Goal: Task Accomplishment & Management: Complete application form

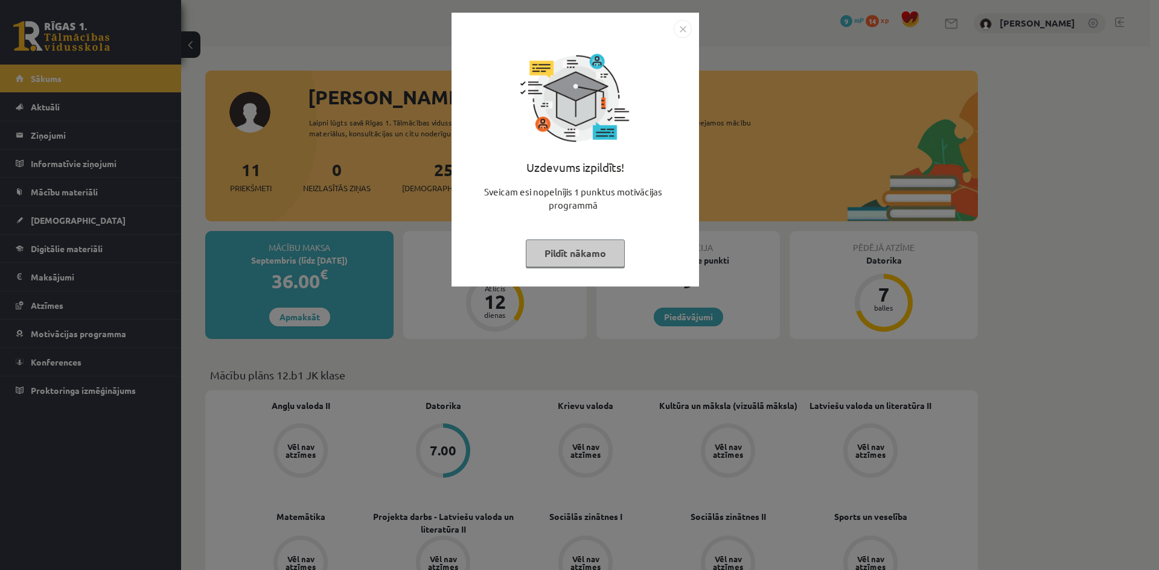
click at [576, 248] on button "Pildīt nākamo" at bounding box center [575, 254] width 99 height 28
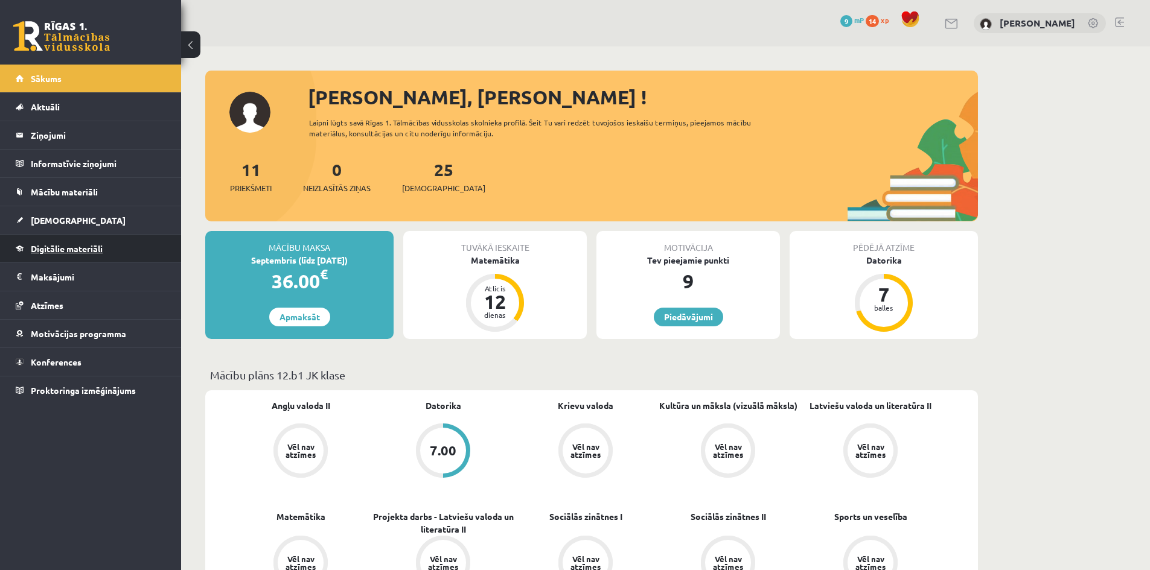
click at [64, 253] on link "Digitālie materiāli" at bounding box center [91, 249] width 150 height 28
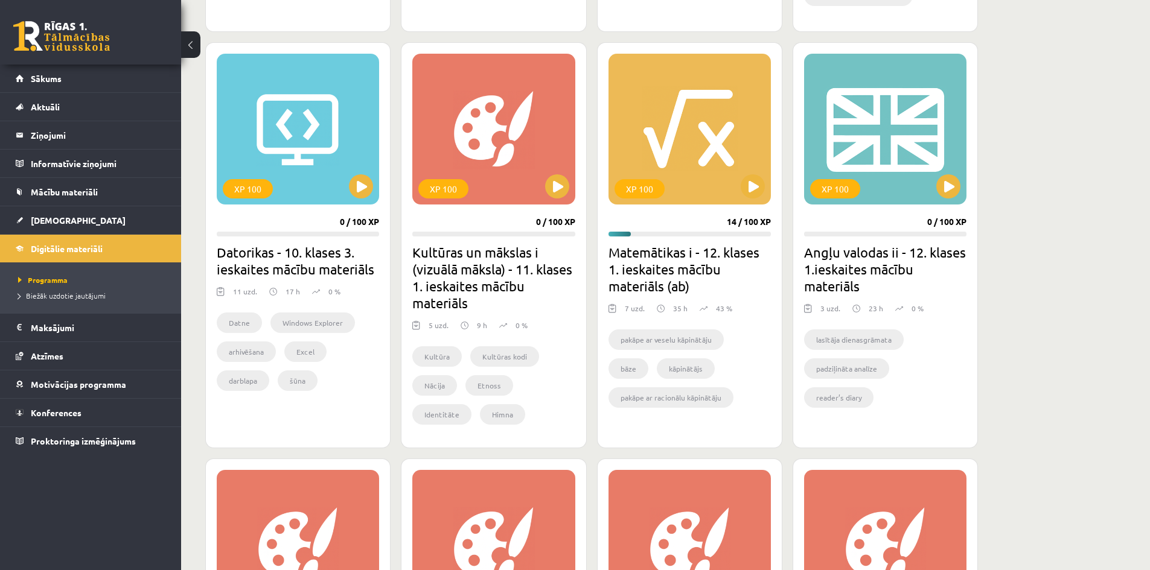
scroll to position [1086, 0]
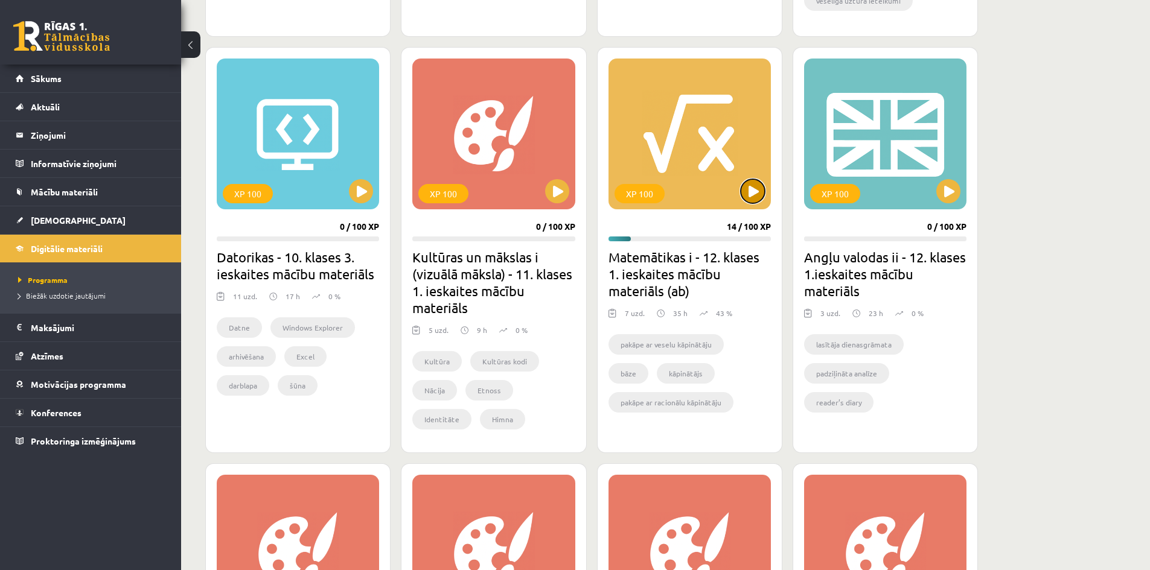
click at [743, 184] on button at bounding box center [753, 191] width 24 height 24
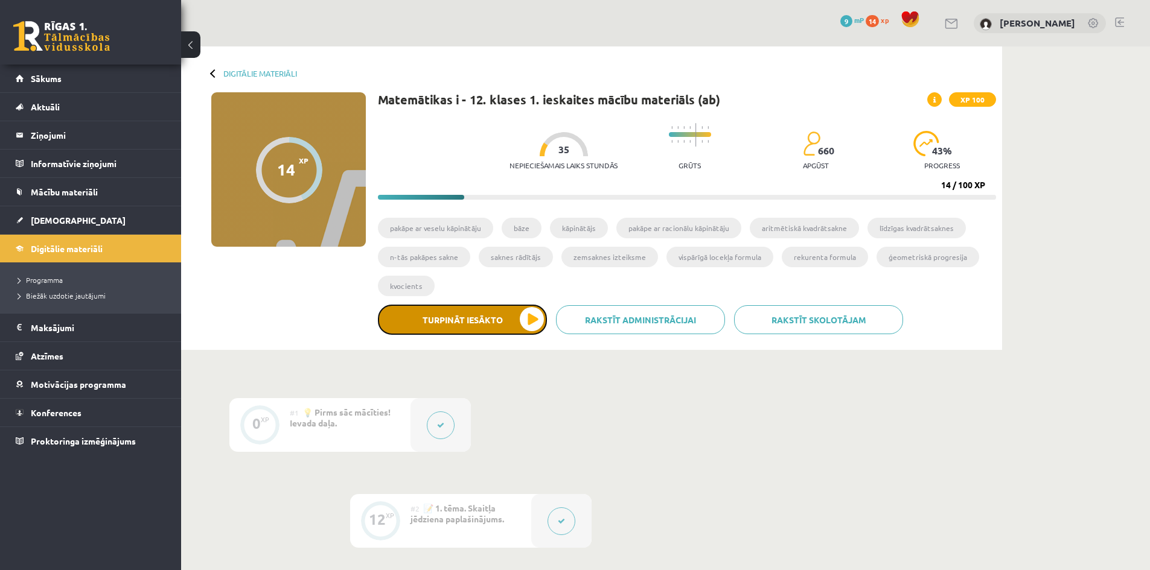
click at [494, 315] on button "Turpināt iesākto" at bounding box center [462, 320] width 169 height 30
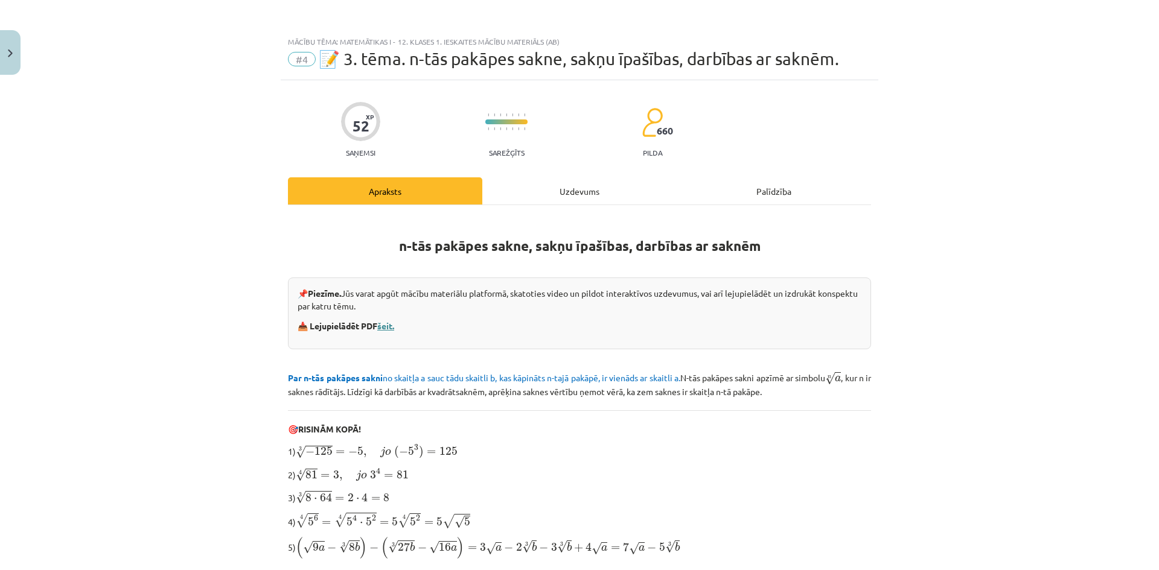
click at [380, 324] on link "šeit." at bounding box center [385, 325] width 17 height 11
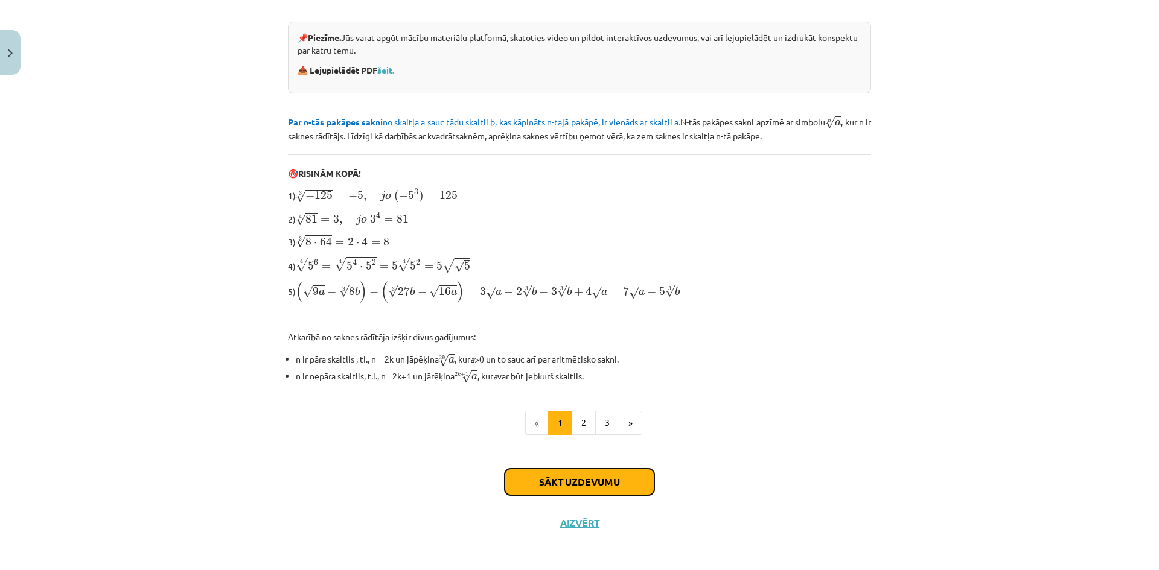
click at [540, 485] on button "Sākt uzdevumu" at bounding box center [580, 482] width 150 height 27
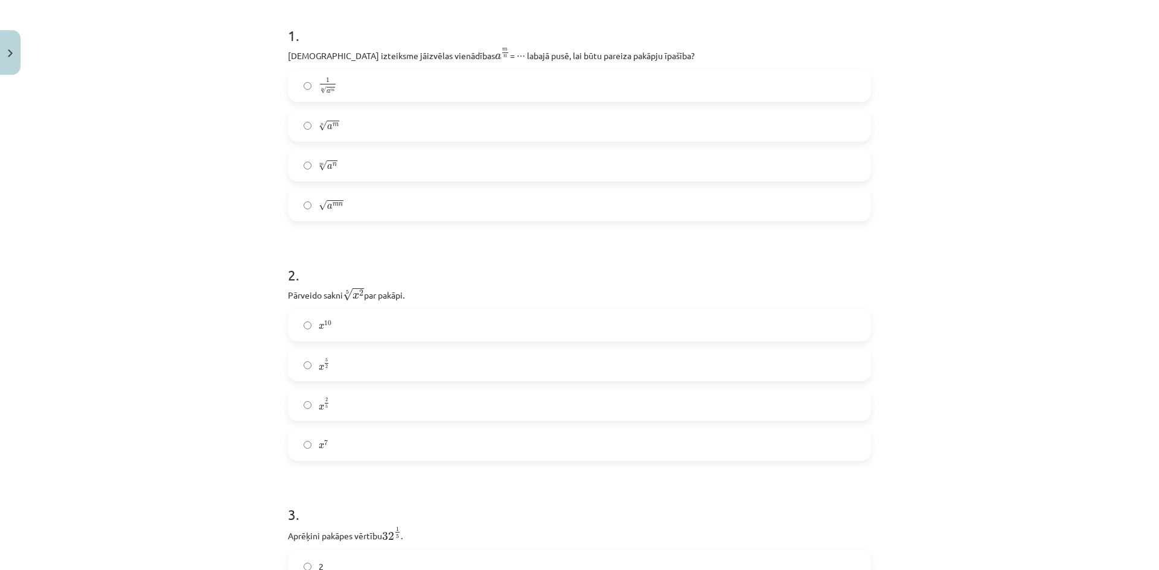
scroll to position [241, 0]
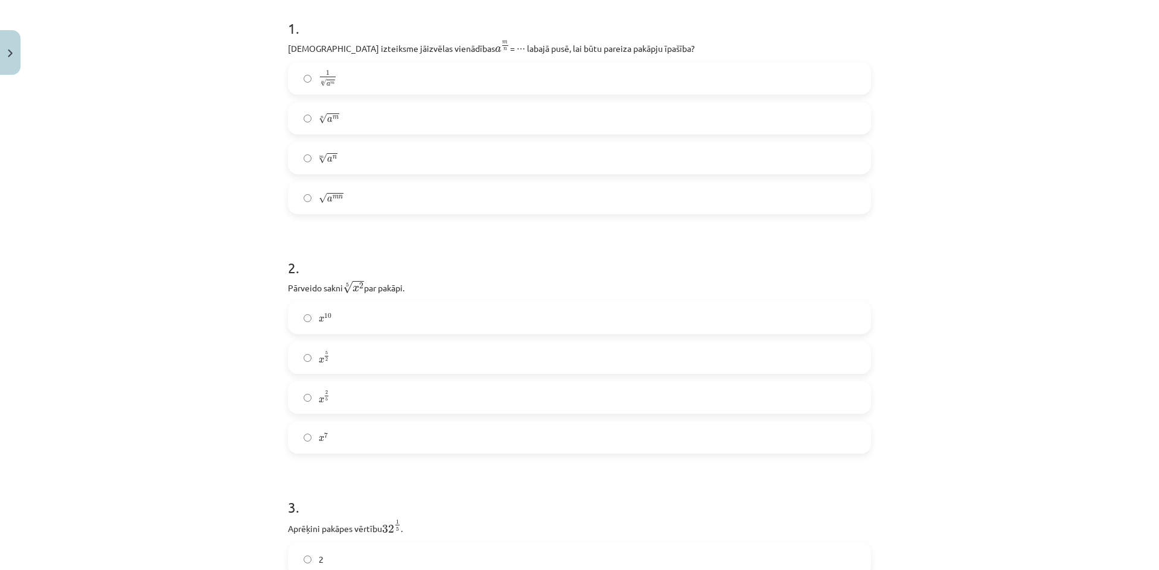
click at [325, 398] on span "5" at bounding box center [326, 400] width 2 height 4
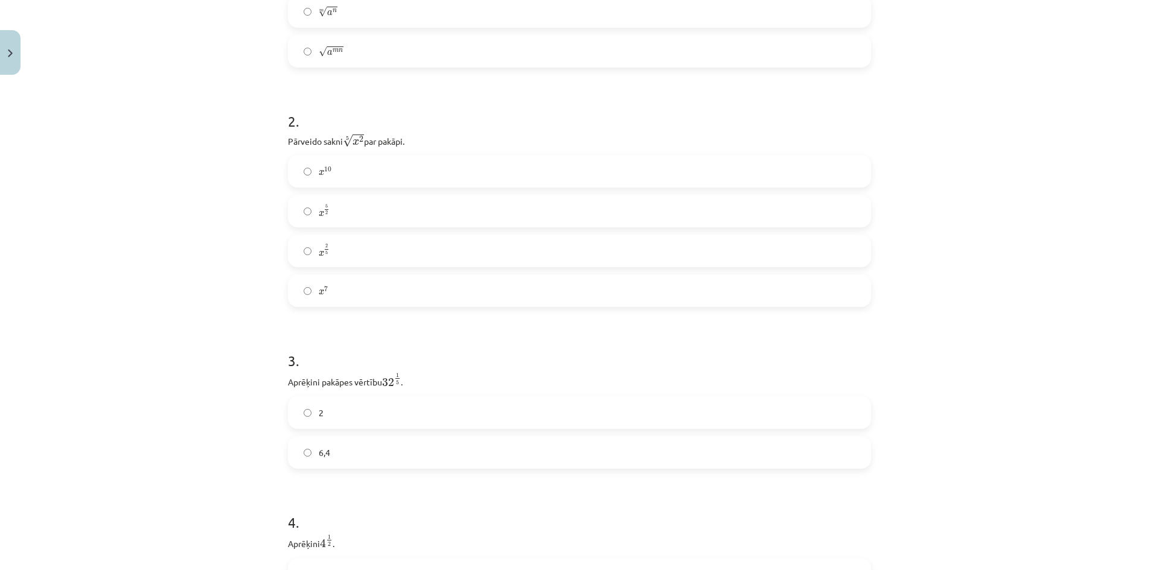
scroll to position [422, 0]
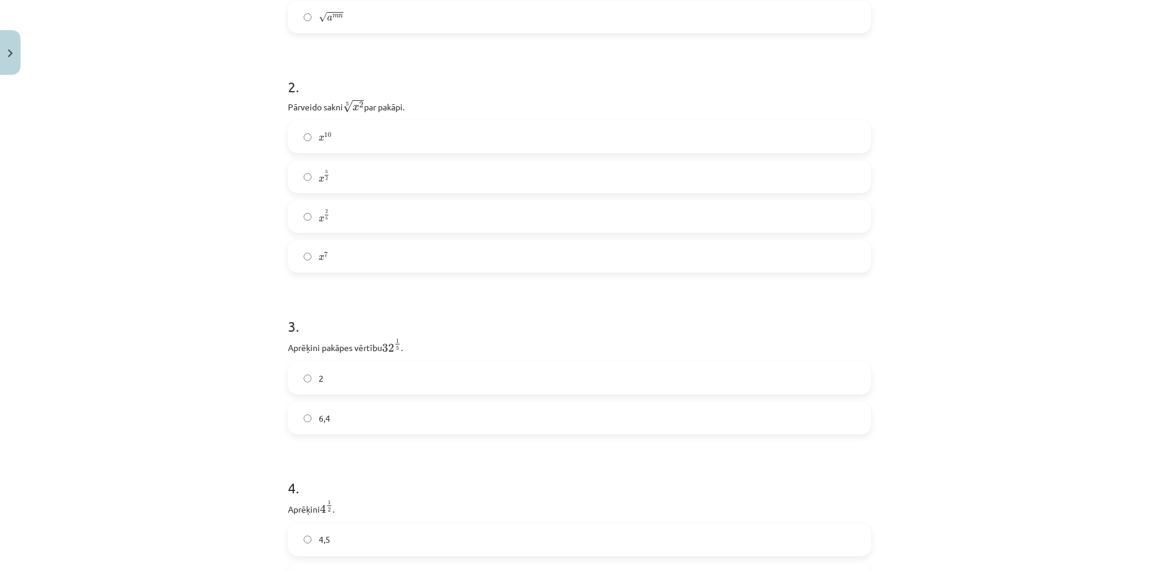
click at [320, 385] on label "2" at bounding box center [579, 378] width 581 height 30
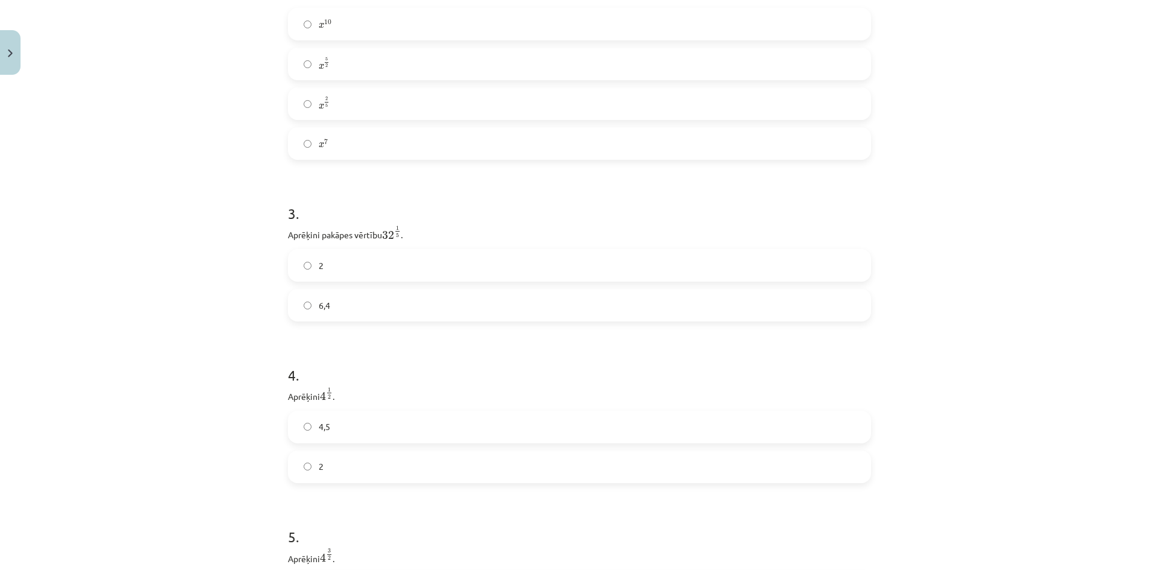
scroll to position [543, 0]
click at [313, 426] on label "4,5" at bounding box center [579, 419] width 581 height 30
click at [425, 451] on label "2" at bounding box center [579, 459] width 581 height 30
click at [429, 292] on label "6,4" at bounding box center [579, 297] width 581 height 30
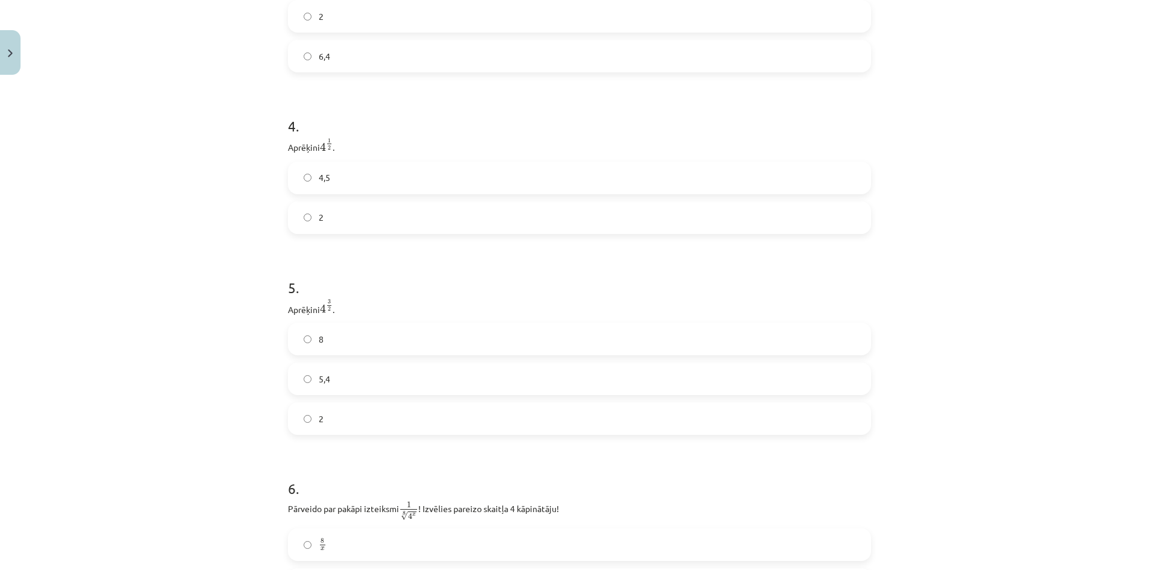
scroll to position [845, 0]
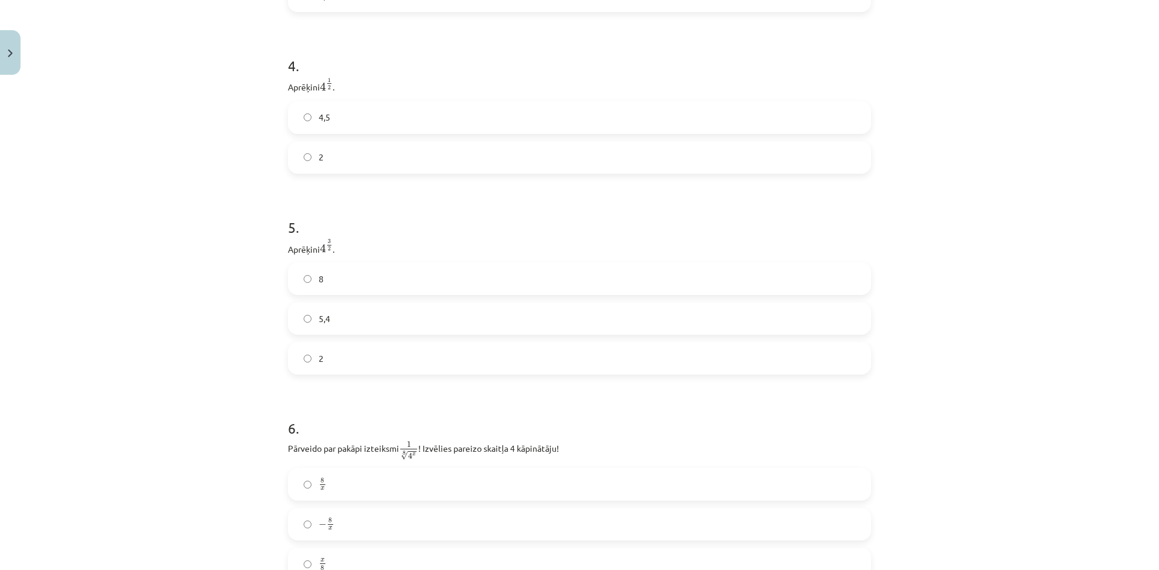
click at [405, 283] on label "8" at bounding box center [579, 279] width 581 height 30
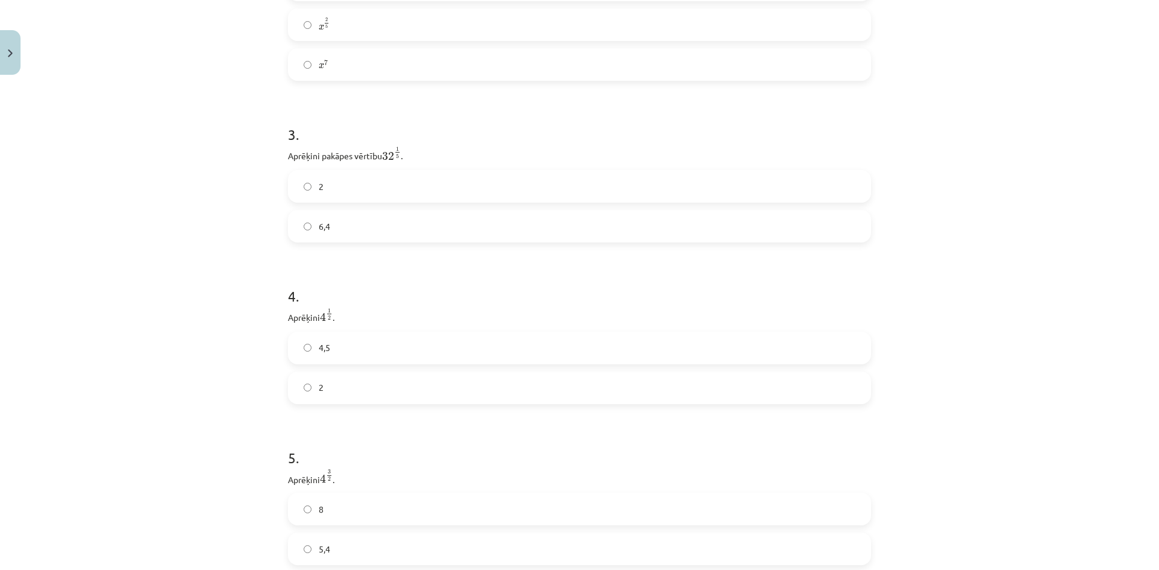
scroll to position [604, 0]
click at [420, 210] on label "2" at bounding box center [579, 197] width 581 height 30
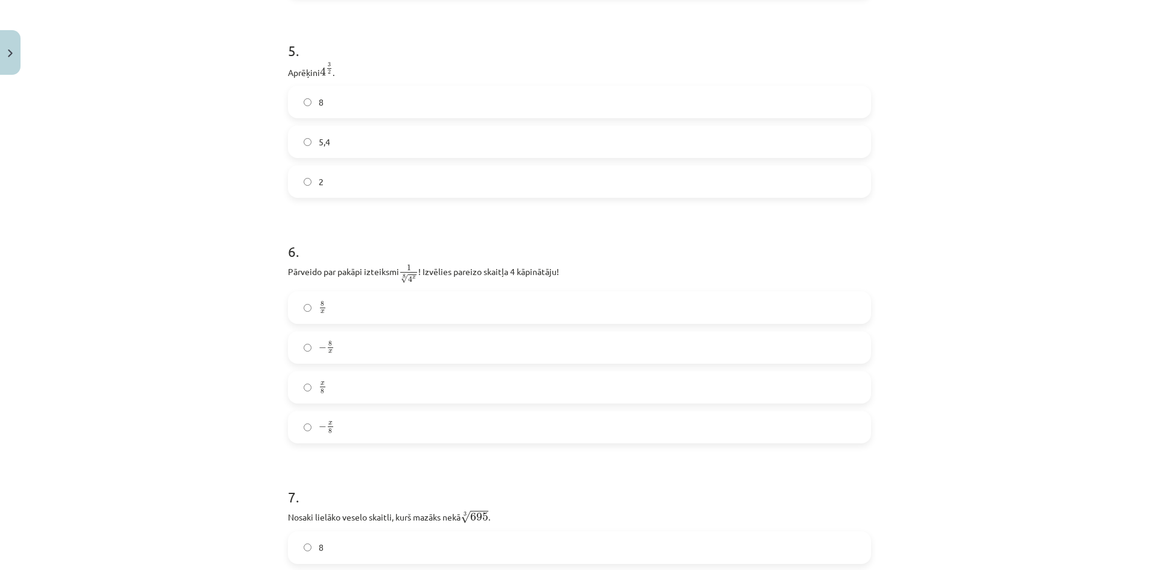
scroll to position [1026, 0]
click at [176, 495] on div "Mācību tēma: Matemātikas i - 12. klases 1. ieskaites mācību materiāls (ab) #4 📝…" at bounding box center [579, 285] width 1159 height 570
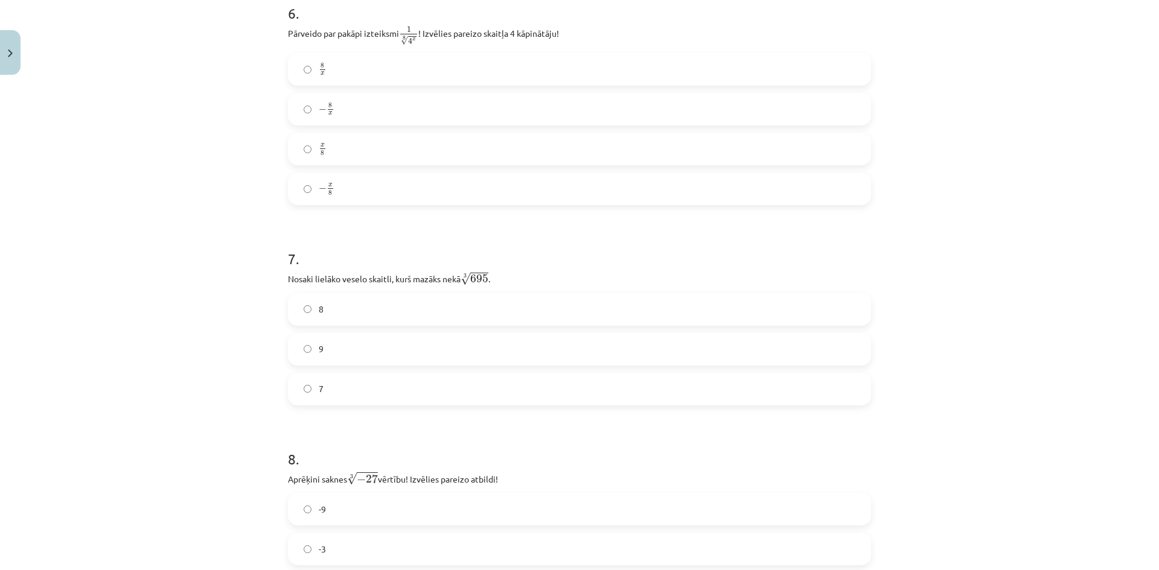
scroll to position [1267, 0]
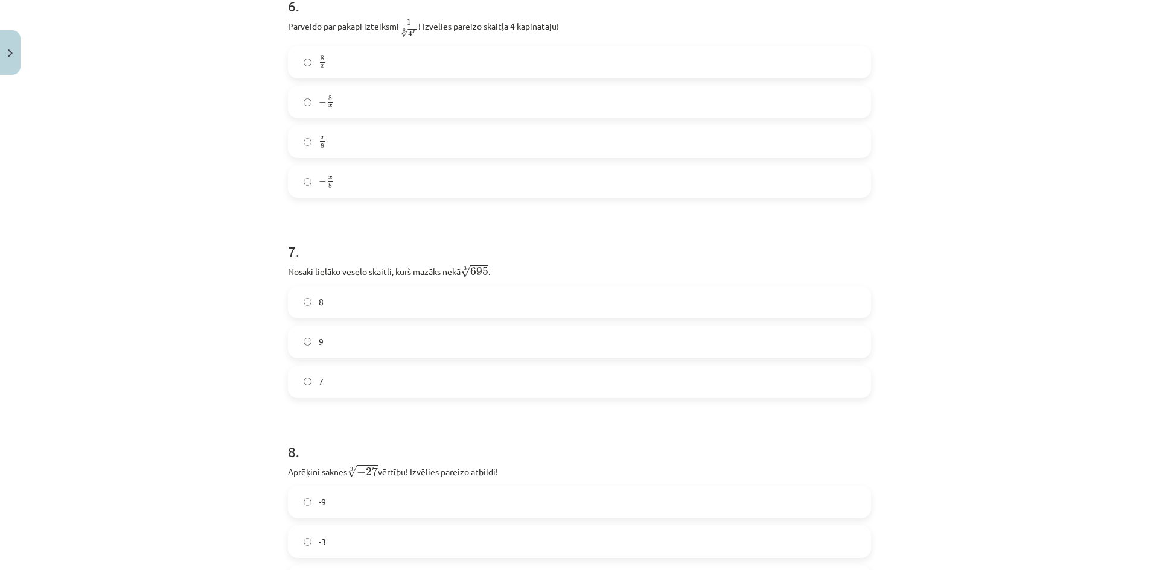
click at [366, 359] on div "9" at bounding box center [579, 342] width 583 height 33
click at [365, 351] on label "9" at bounding box center [579, 342] width 581 height 30
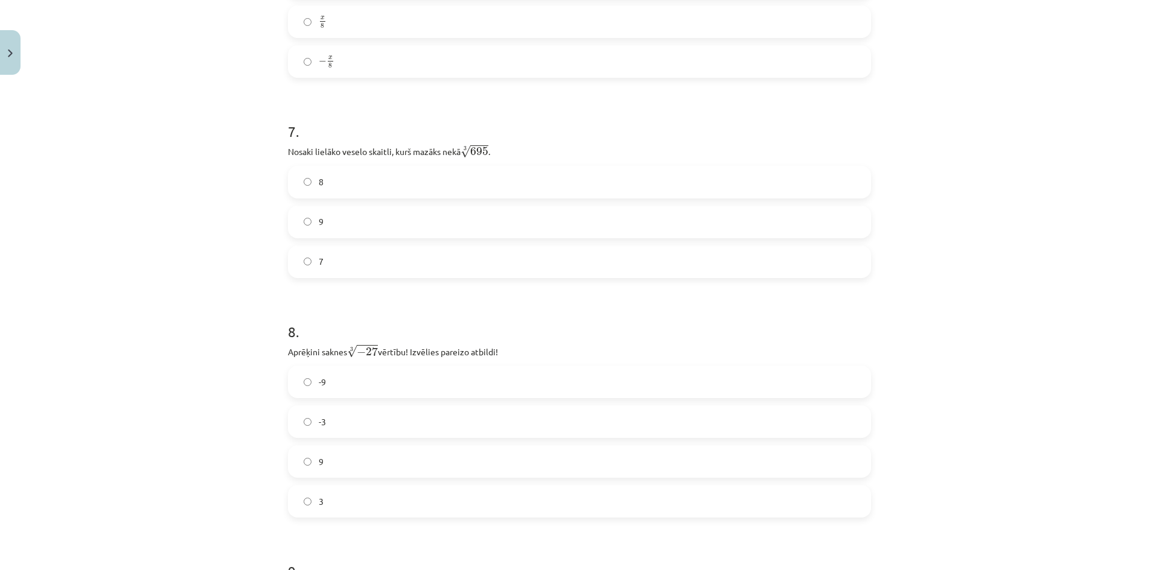
scroll to position [1388, 0]
click at [400, 426] on label "-3" at bounding box center [579, 421] width 581 height 30
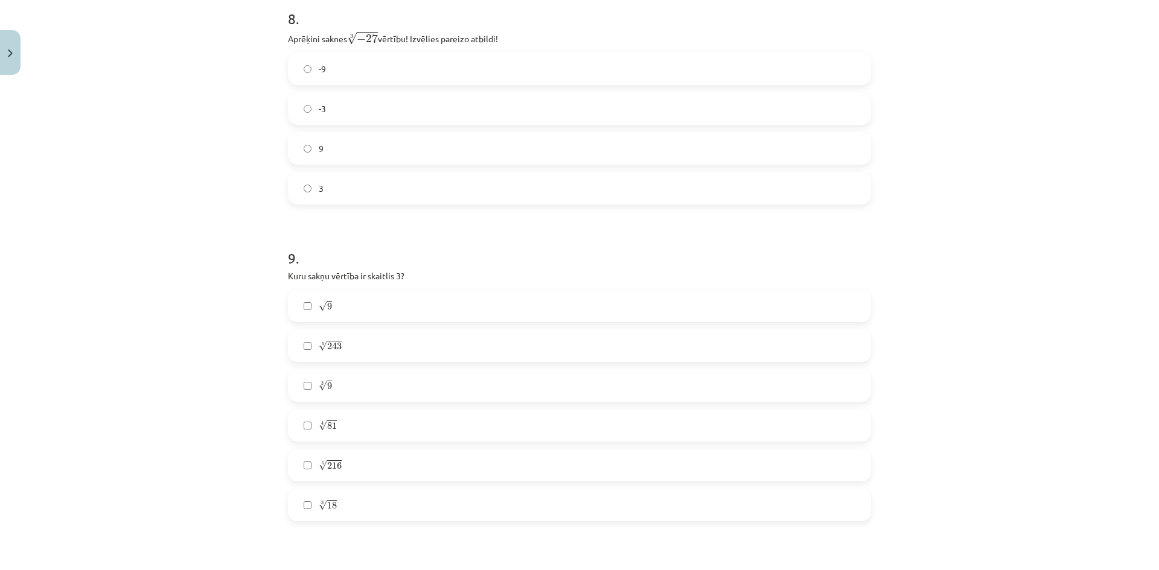
scroll to position [1811, 0]
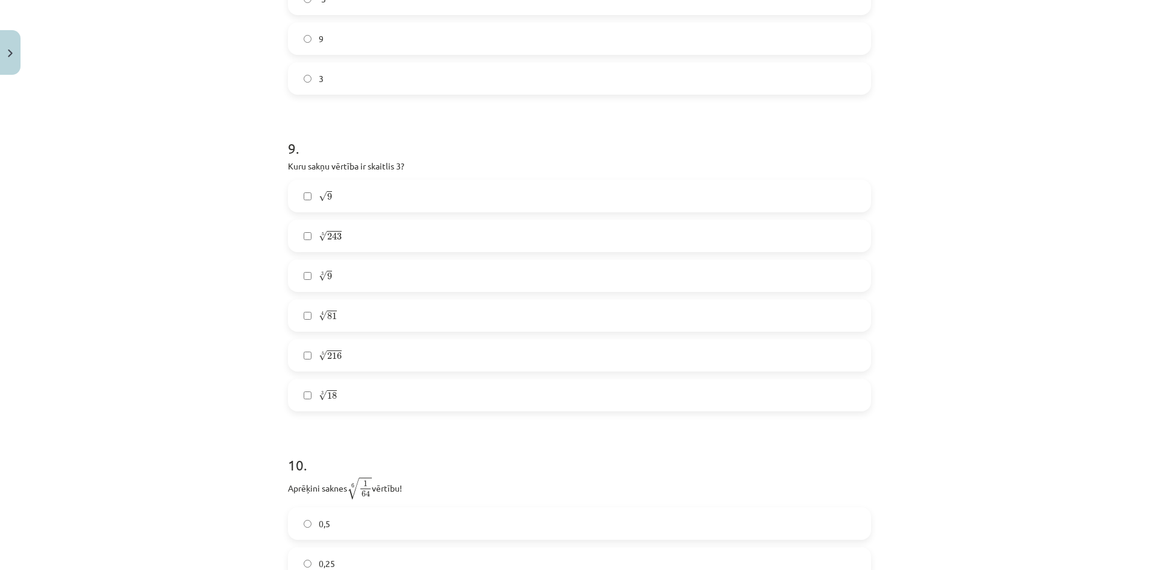
click at [360, 203] on label "√ 9 9" at bounding box center [579, 196] width 581 height 30
click at [337, 243] on label "5 √ 243 243 5" at bounding box center [579, 236] width 581 height 30
click at [429, 322] on label "4 √ 81 81 4" at bounding box center [579, 316] width 581 height 30
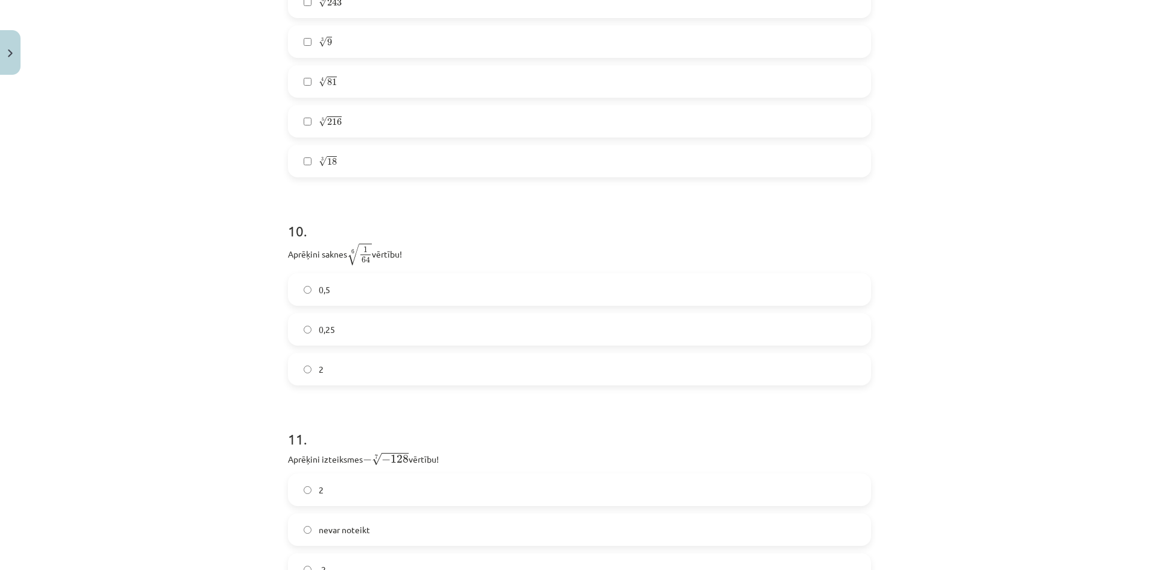
scroll to position [2052, 0]
click at [423, 281] on label "0,5" at bounding box center [579, 282] width 581 height 30
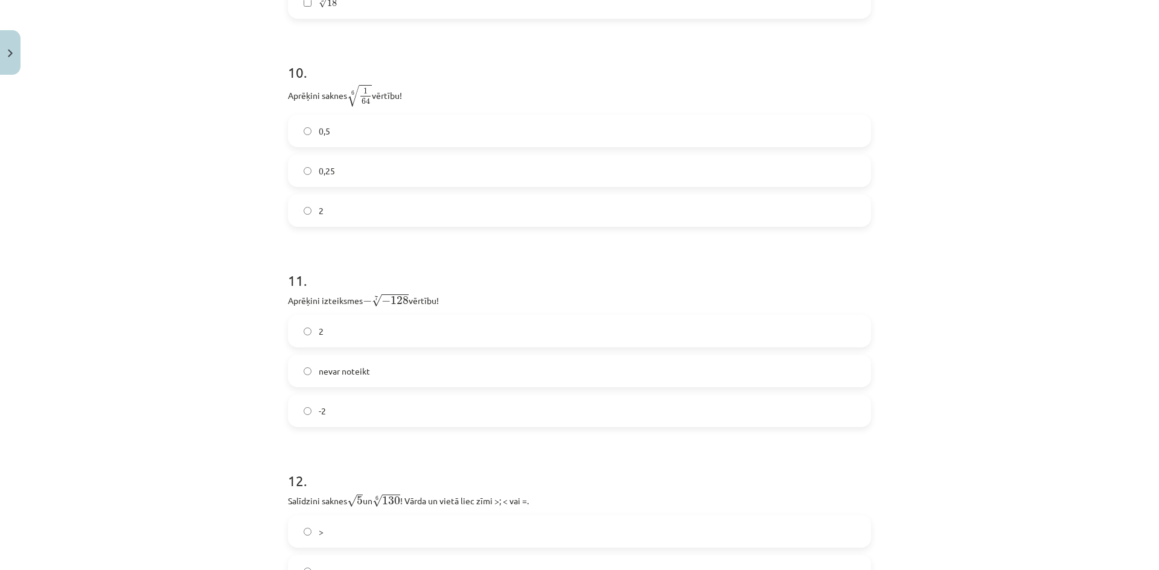
scroll to position [2233, 0]
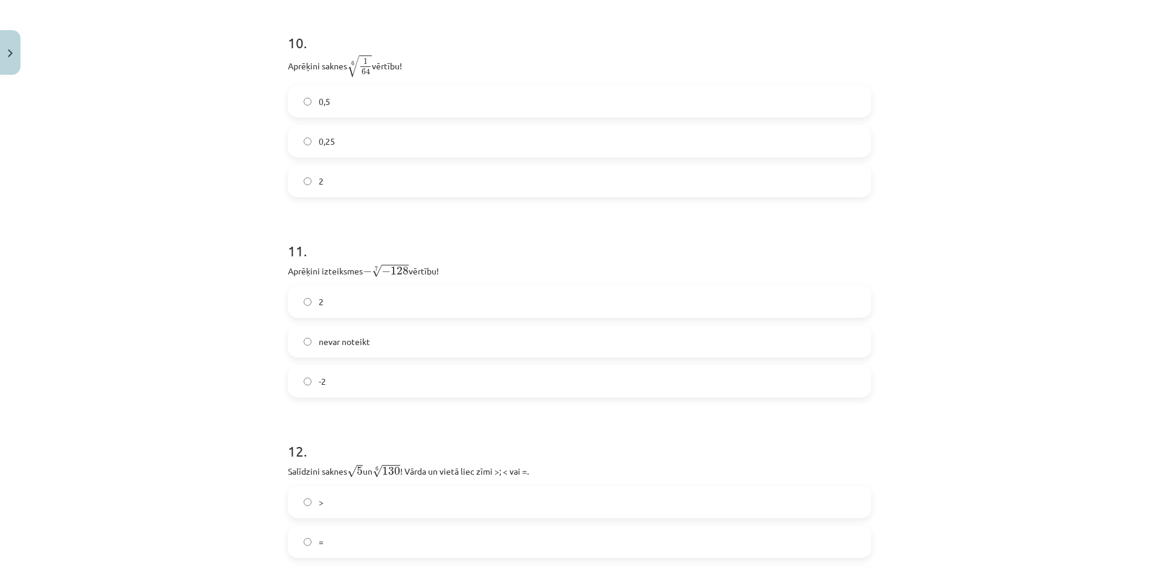
click at [359, 308] on label "2" at bounding box center [579, 302] width 581 height 30
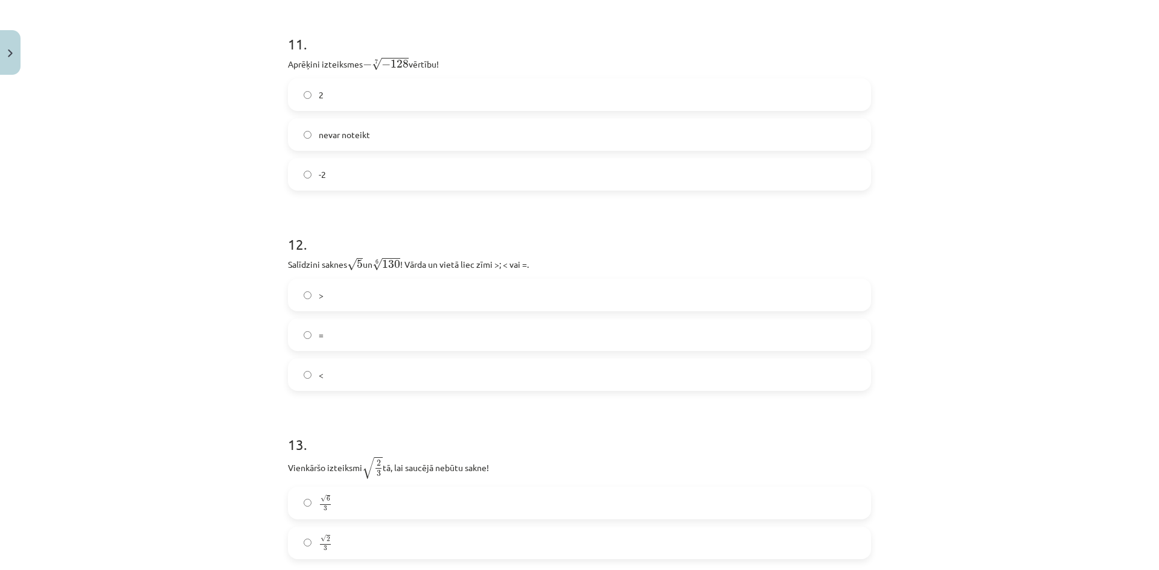
scroll to position [2475, 0]
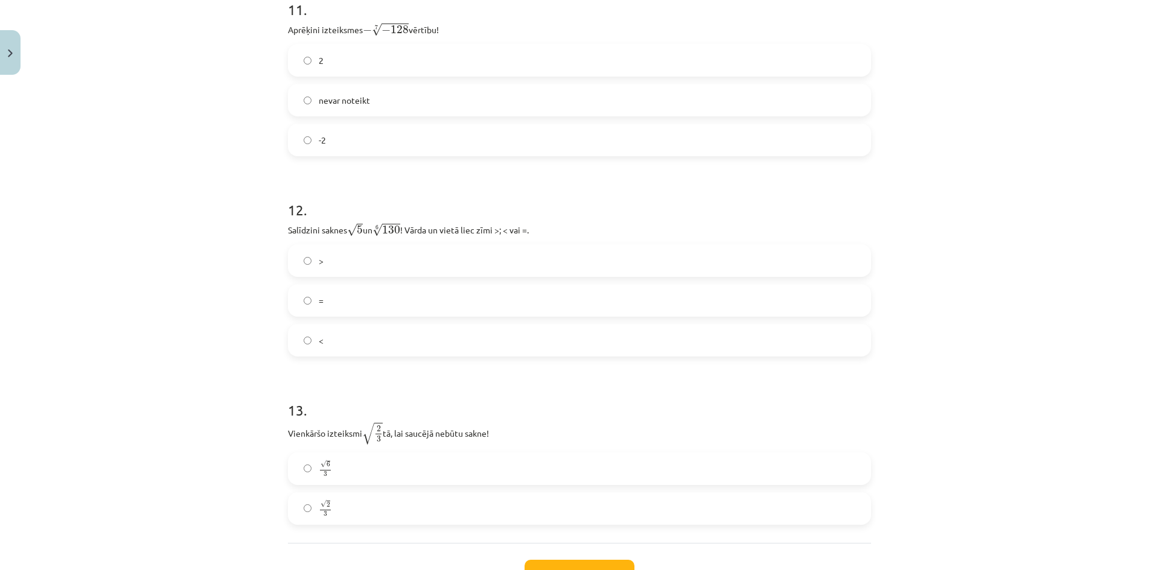
click at [320, 266] on label ">" at bounding box center [579, 261] width 581 height 30
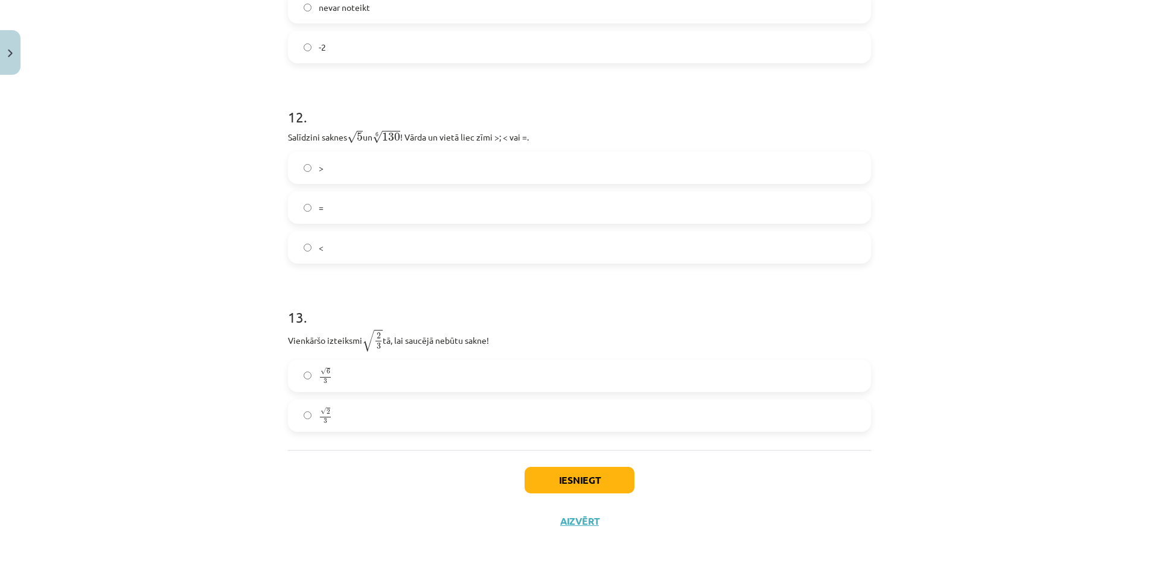
scroll to position [2569, 0]
click at [330, 372] on label "√ 6 3 6 3" at bounding box center [579, 374] width 581 height 30
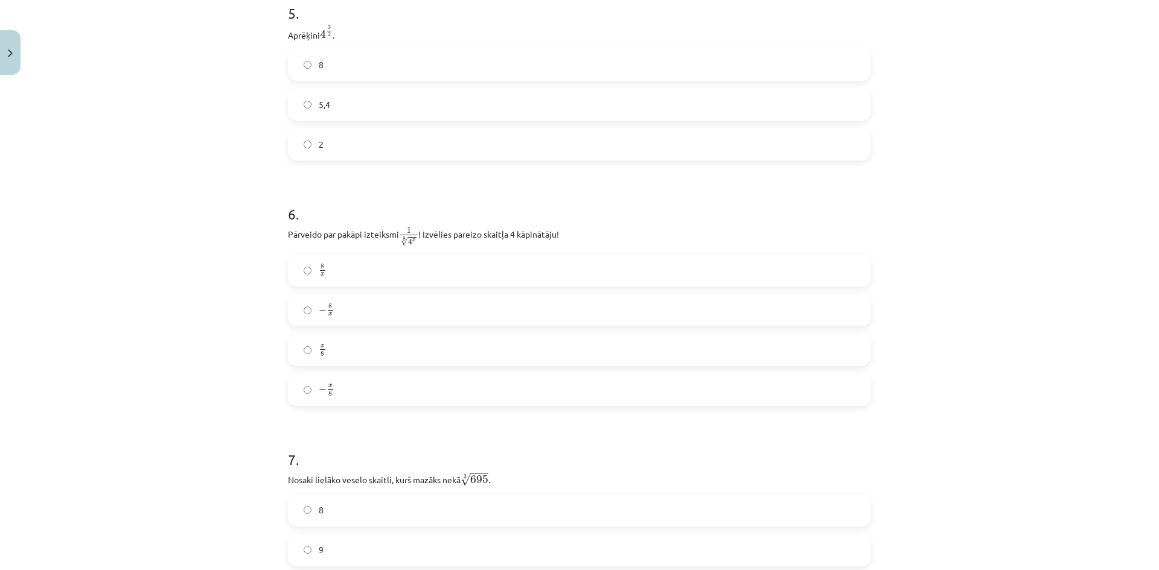
scroll to position [1060, 0]
click at [311, 349] on label "x 8 x 8" at bounding box center [579, 349] width 581 height 30
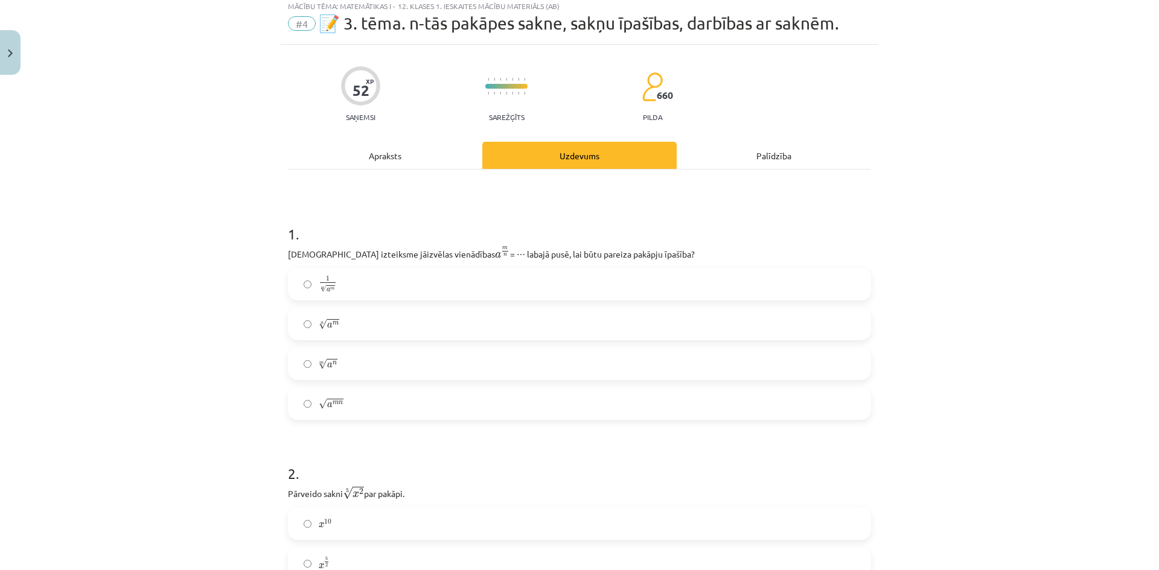
scroll to position [34, 0]
click at [352, 375] on label "m √ a n a n m" at bounding box center [579, 365] width 581 height 30
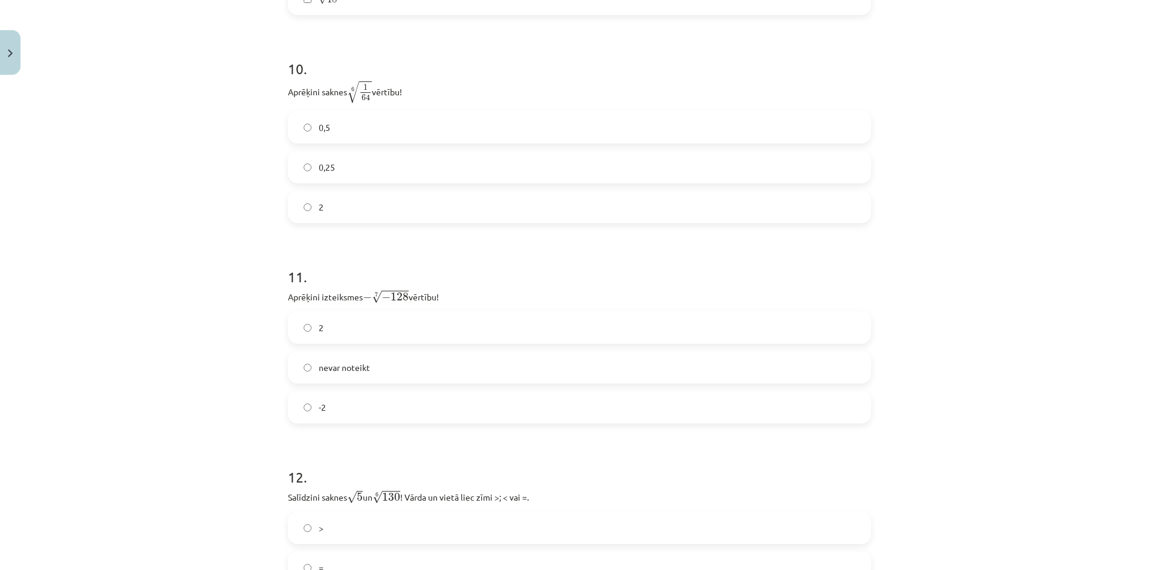
scroll to position [2569, 0]
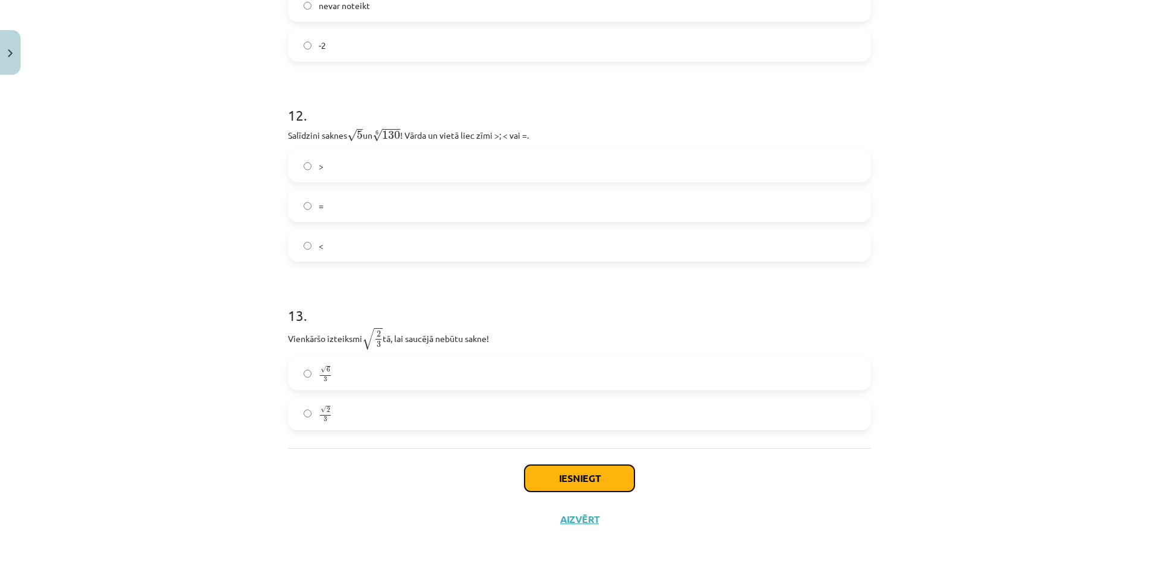
click at [585, 473] on button "Iesniegt" at bounding box center [579, 478] width 110 height 27
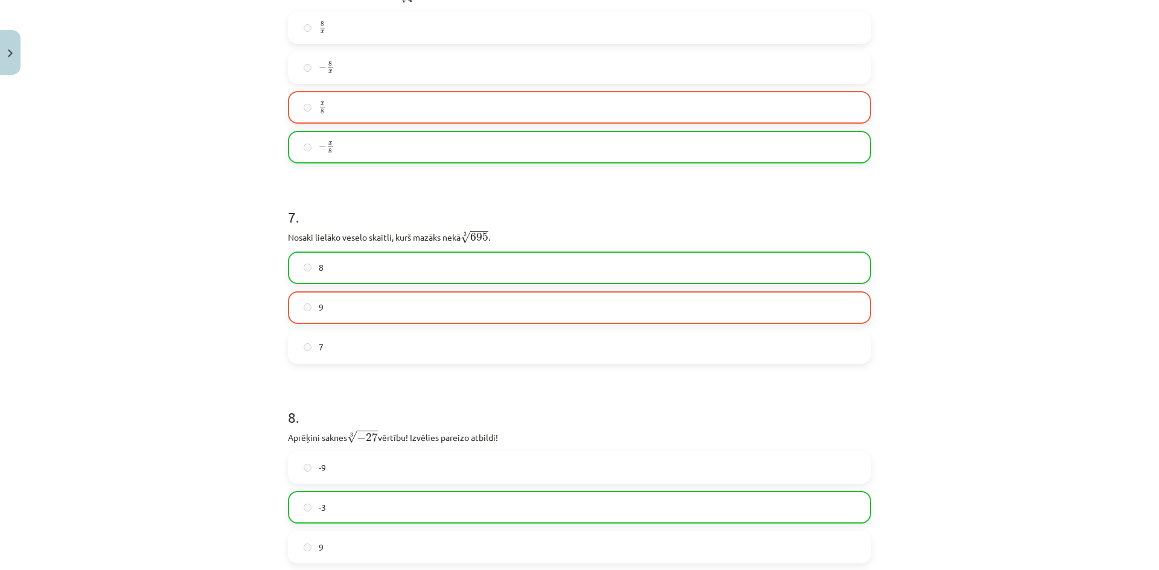
scroll to position [1121, 0]
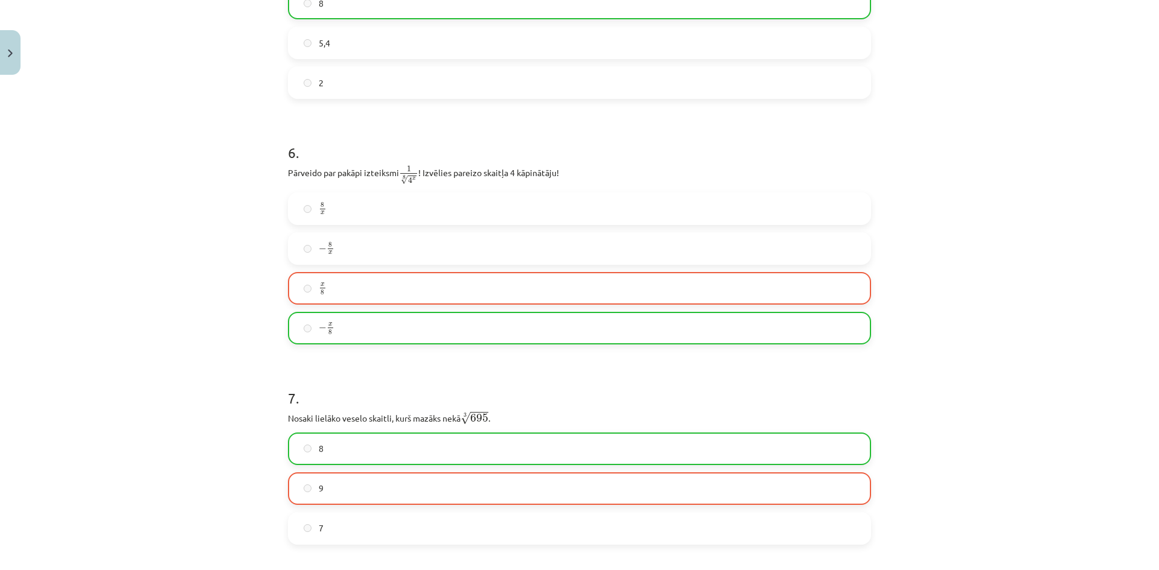
click at [570, 447] on label "8" at bounding box center [579, 449] width 581 height 30
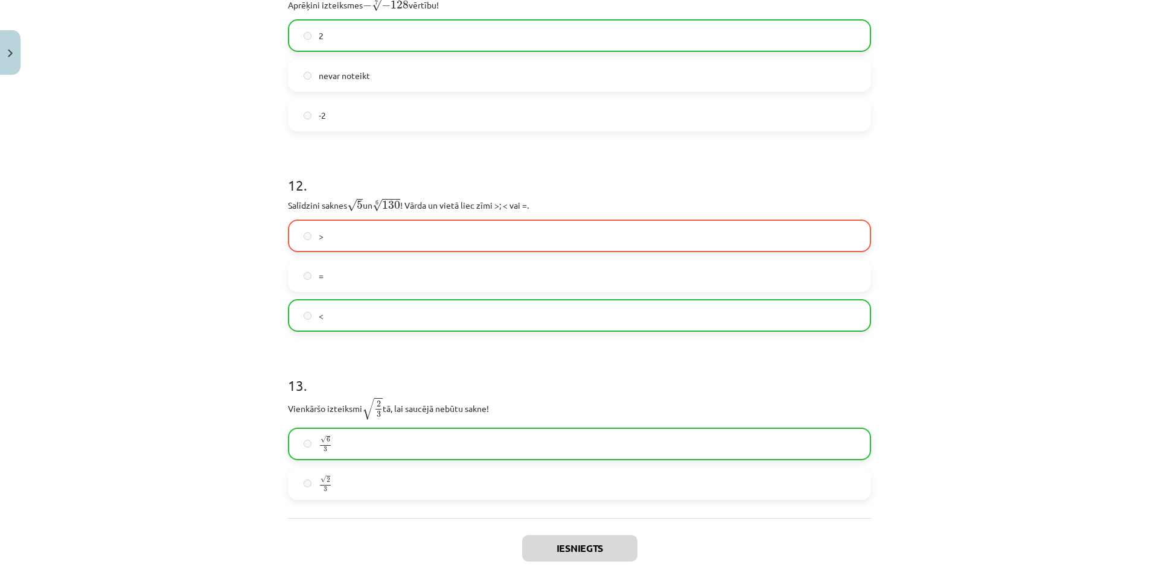
scroll to position [2608, 0]
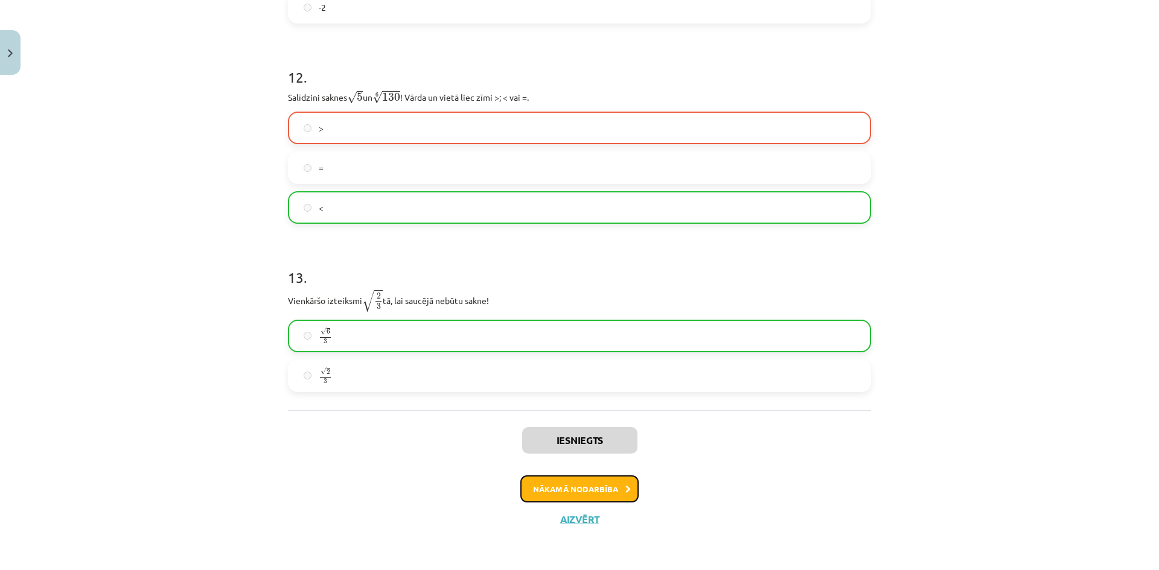
click at [579, 495] on button "Nākamā nodarbība" at bounding box center [579, 490] width 118 height 28
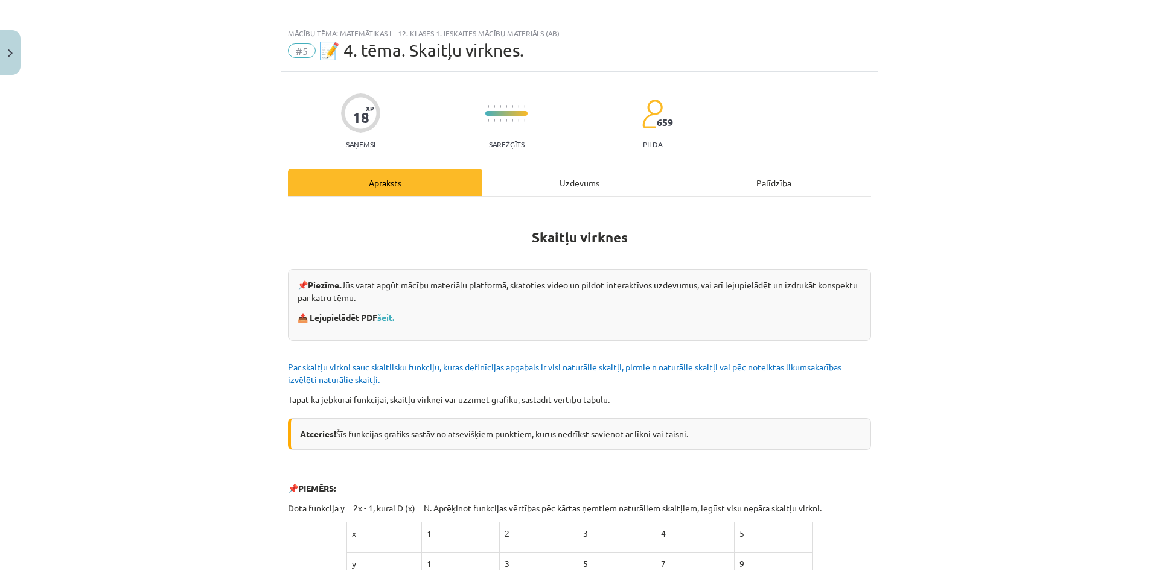
scroll to position [0, 0]
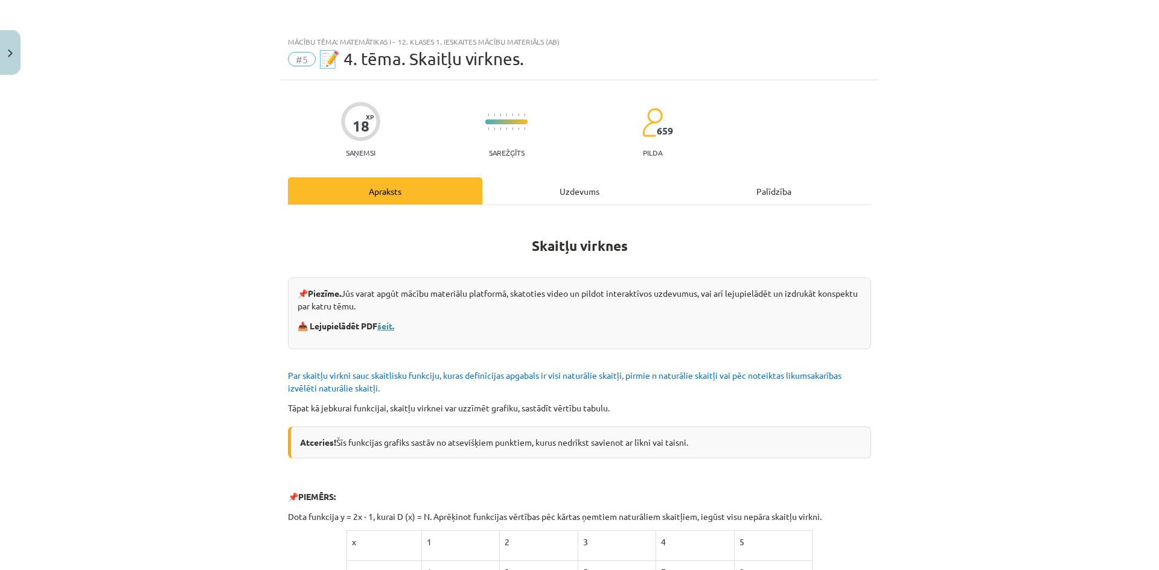
click at [392, 322] on link "šeit." at bounding box center [385, 325] width 17 height 11
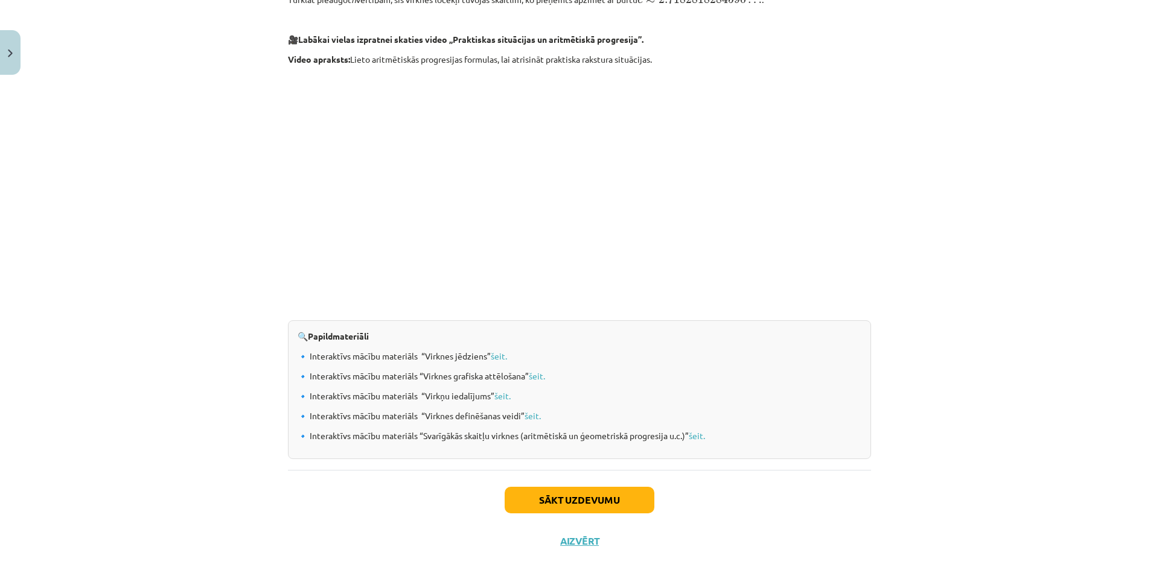
scroll to position [1121, 0]
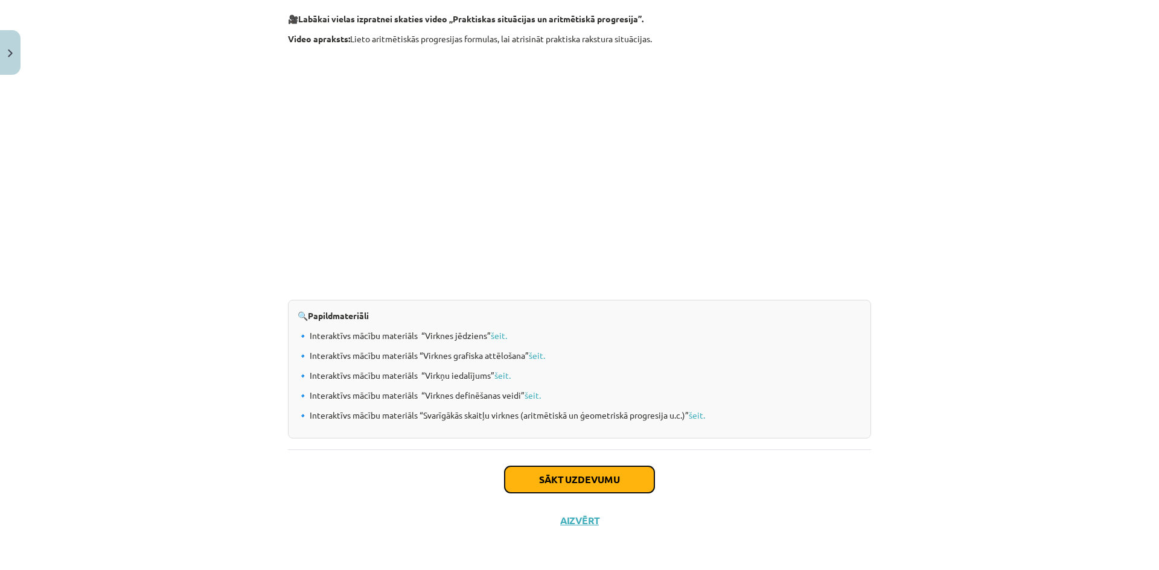
click at [557, 470] on button "Sākt uzdevumu" at bounding box center [580, 480] width 150 height 27
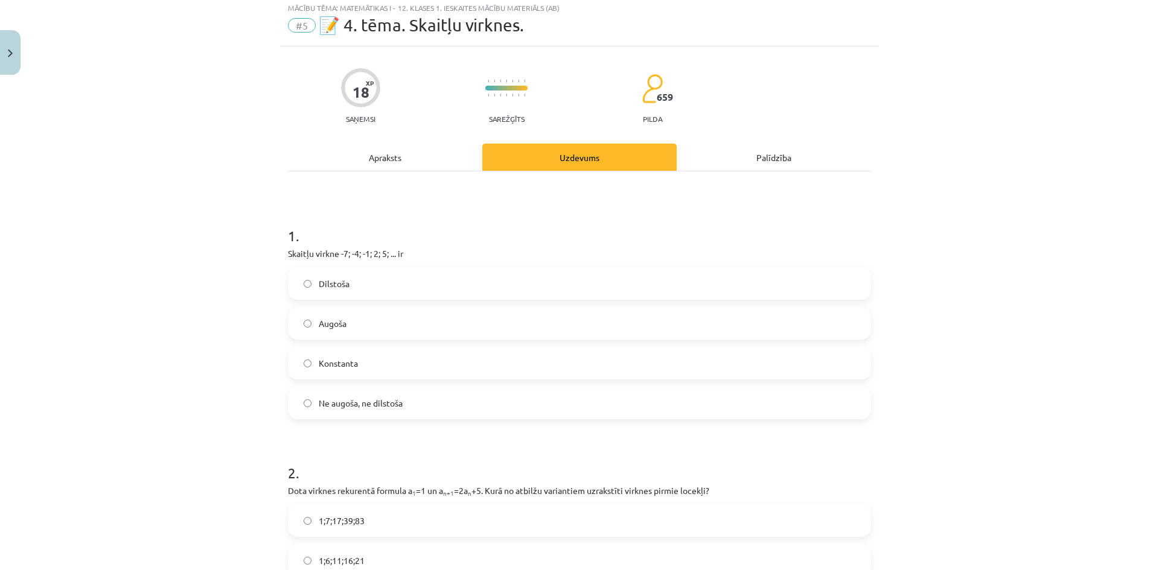
scroll to position [0, 0]
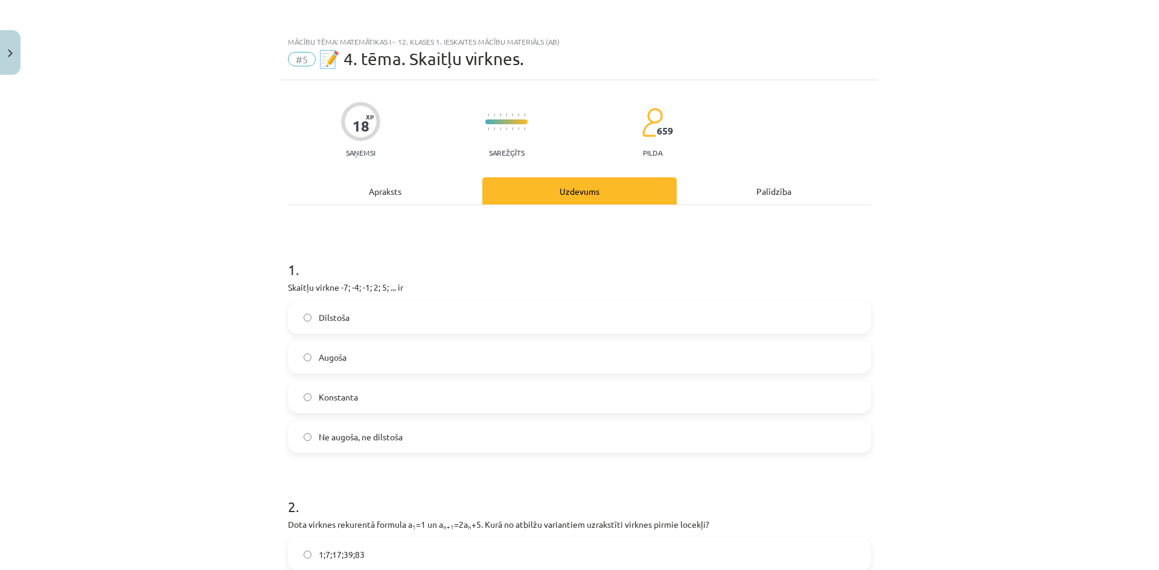
click at [416, 188] on div "Apraksts" at bounding box center [385, 190] width 194 height 27
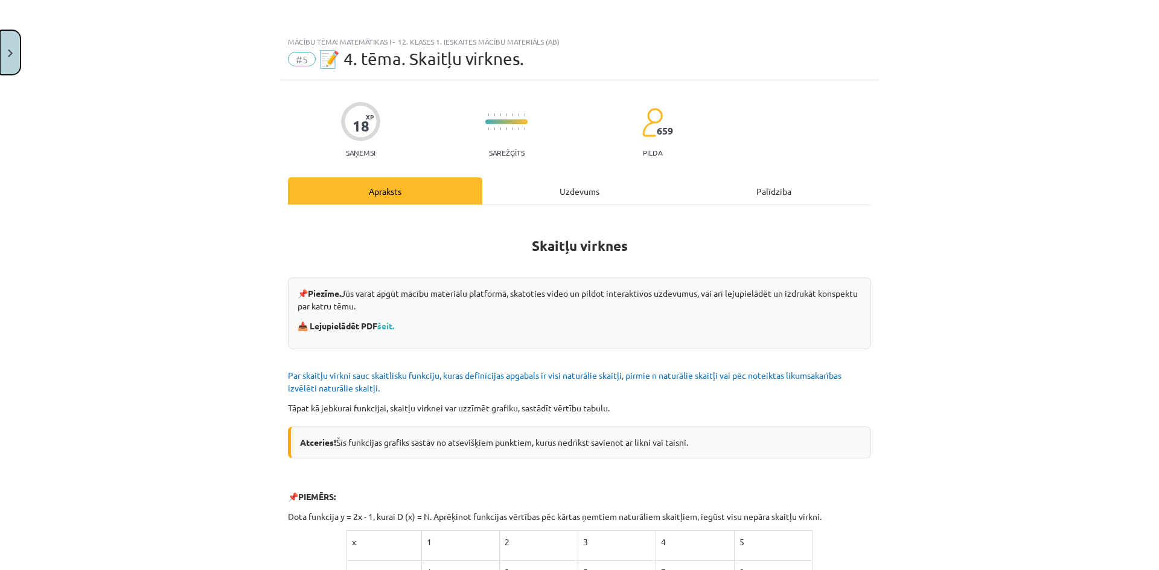
click at [17, 47] on button "Close" at bounding box center [10, 52] width 21 height 45
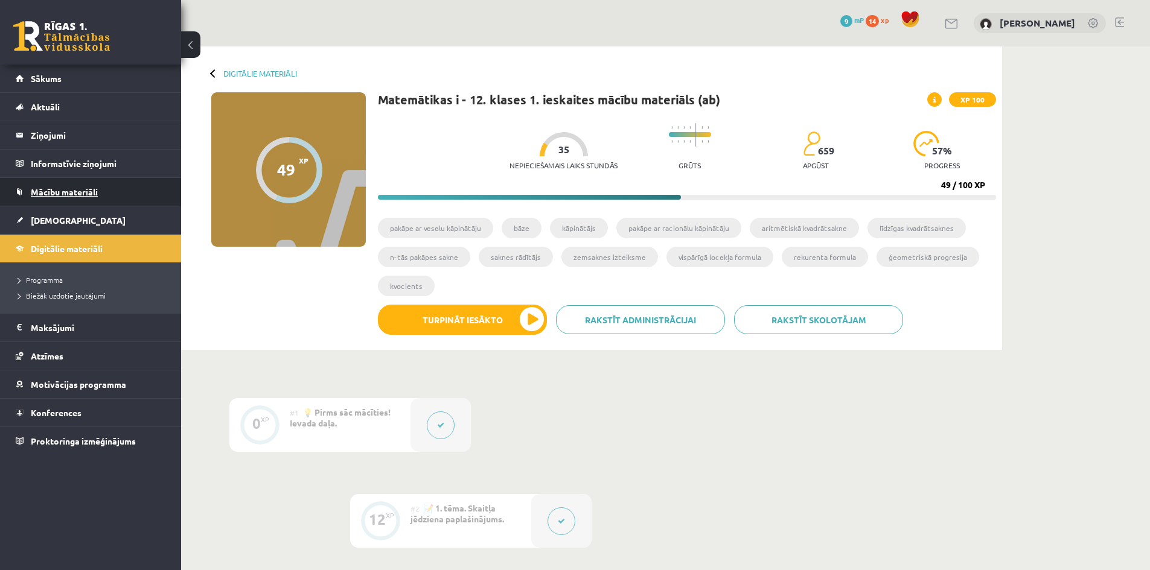
click at [48, 196] on span "Mācību materiāli" at bounding box center [64, 191] width 67 height 11
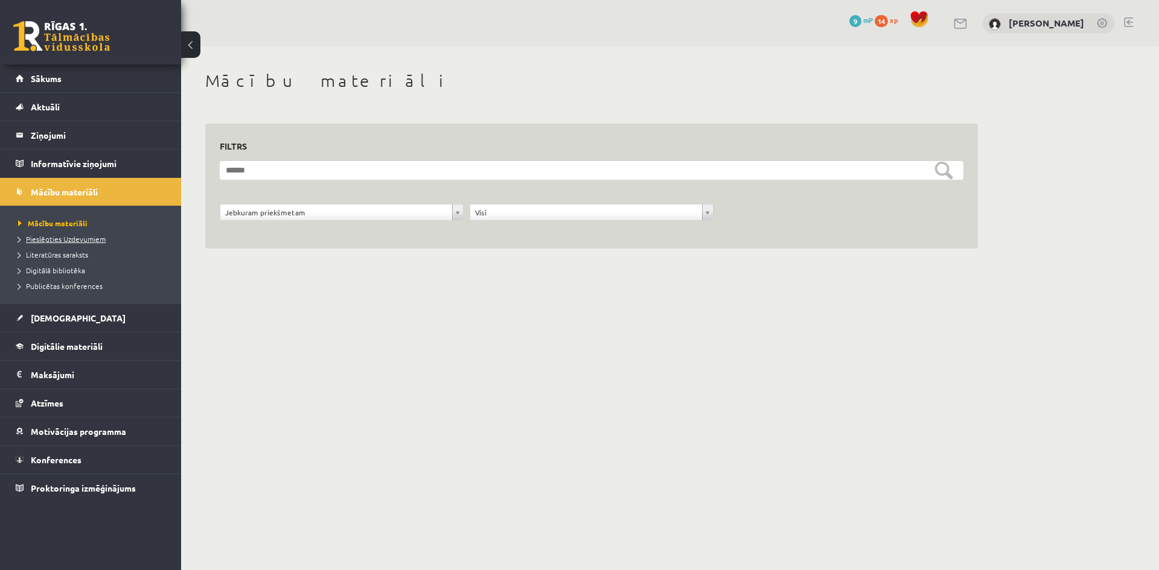
click at [78, 241] on span "Pieslēgties Uzdevumiem" at bounding box center [62, 239] width 88 height 10
click at [56, 316] on span "[DEMOGRAPHIC_DATA]" at bounding box center [78, 318] width 95 height 11
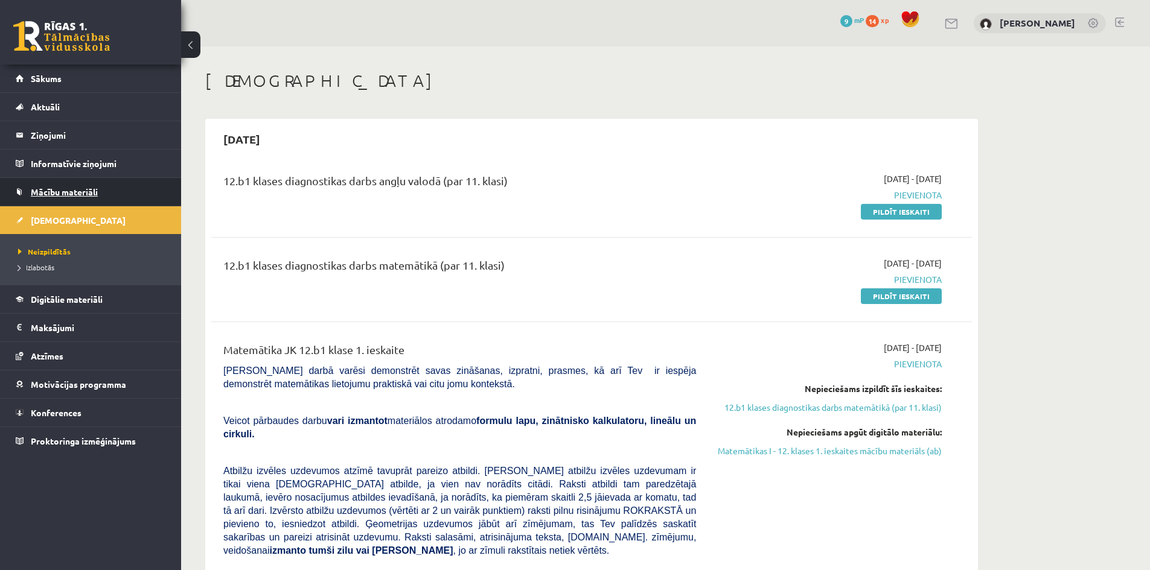
click at [51, 195] on span "Mācību materiāli" at bounding box center [64, 191] width 67 height 11
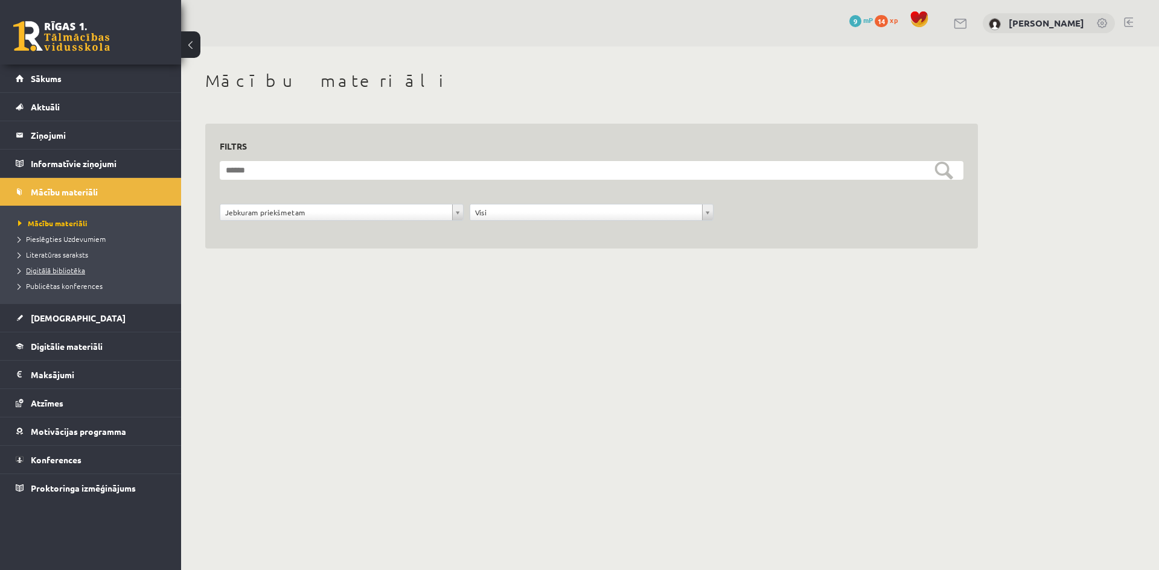
click at [39, 273] on span "Digitālā bibliotēka" at bounding box center [51, 271] width 67 height 10
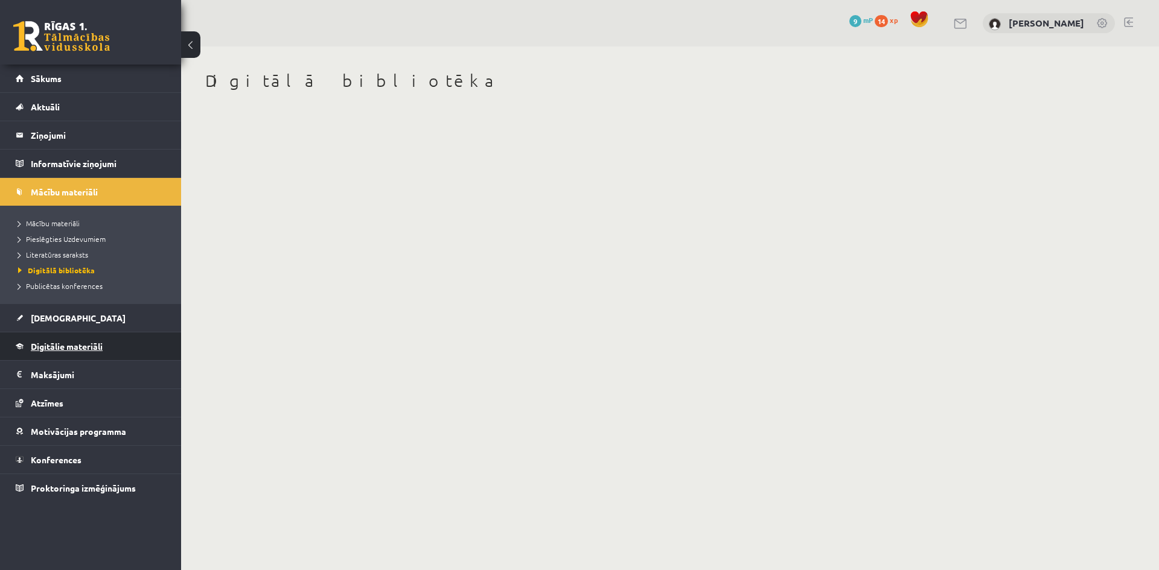
click at [48, 348] on span "Digitālie materiāli" at bounding box center [67, 346] width 72 height 11
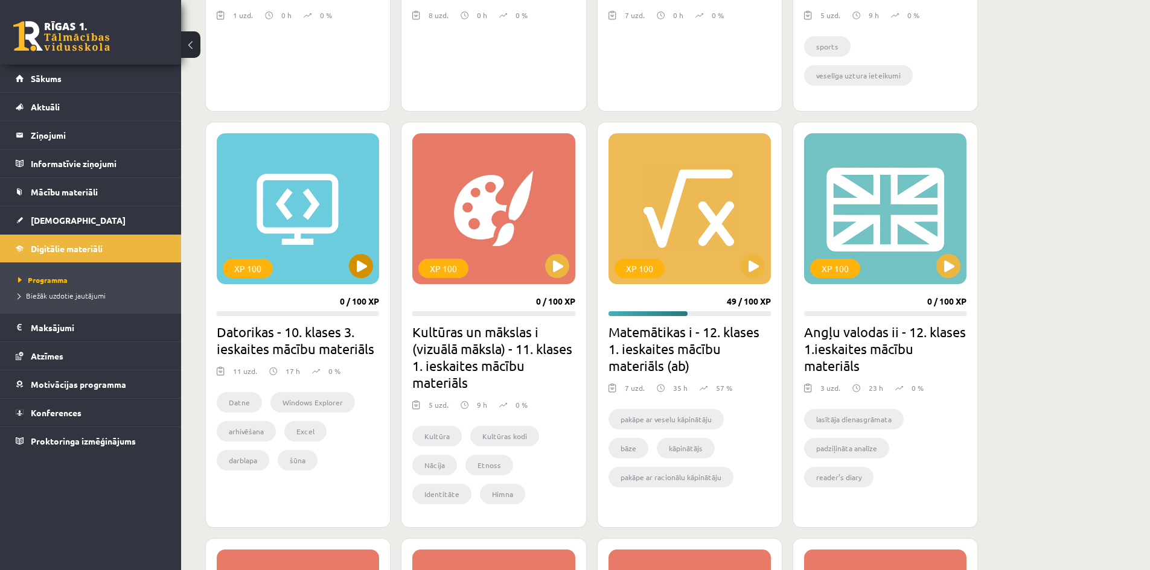
scroll to position [1086, 0]
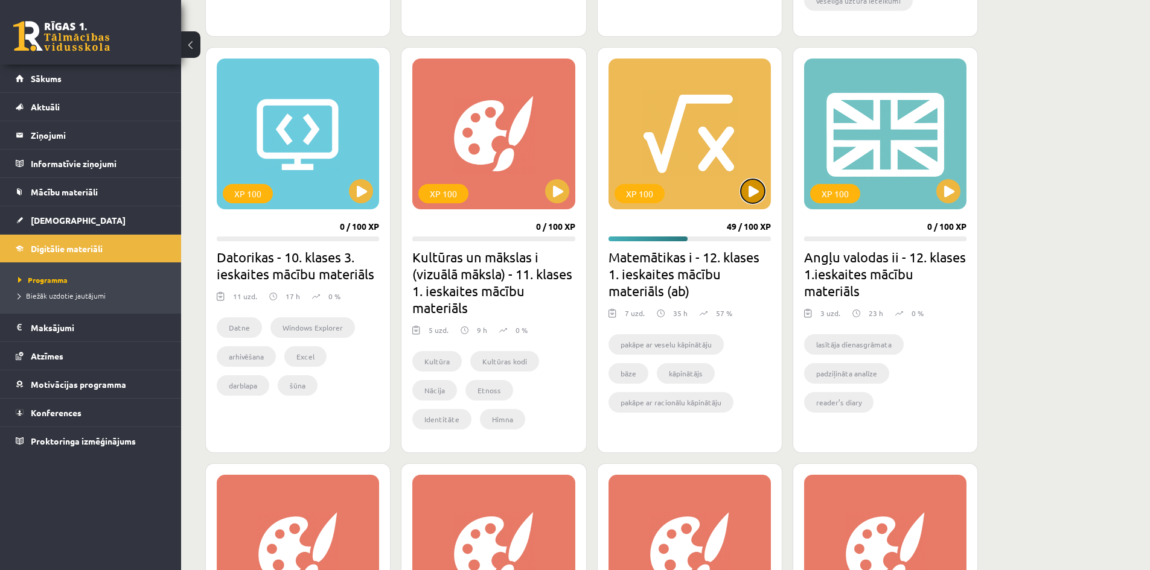
click at [750, 182] on button at bounding box center [753, 191] width 24 height 24
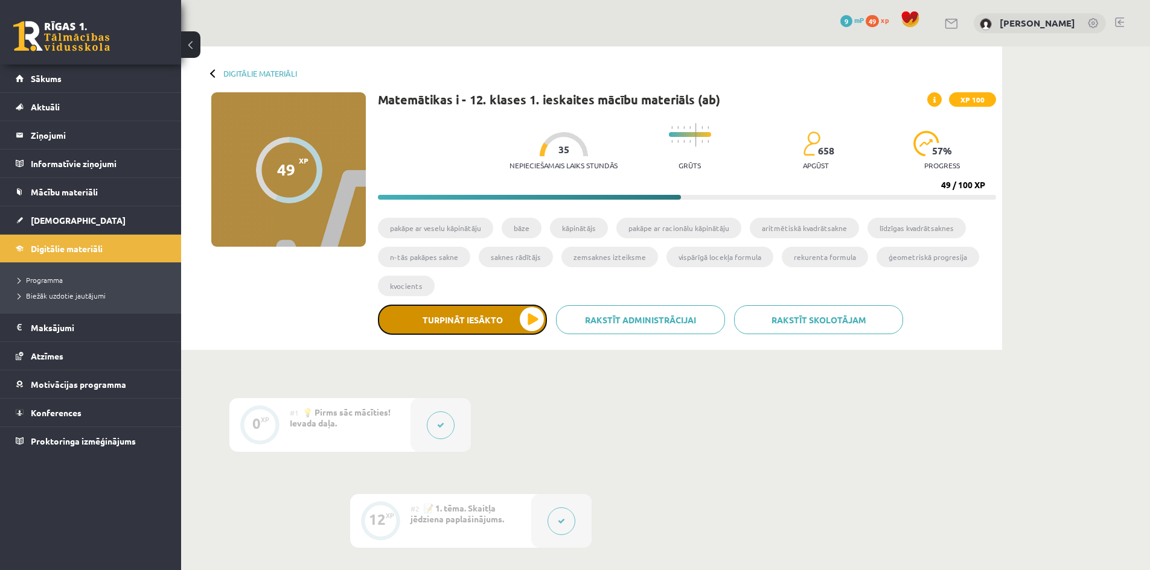
click at [526, 310] on button "Turpināt iesākto" at bounding box center [462, 320] width 169 height 30
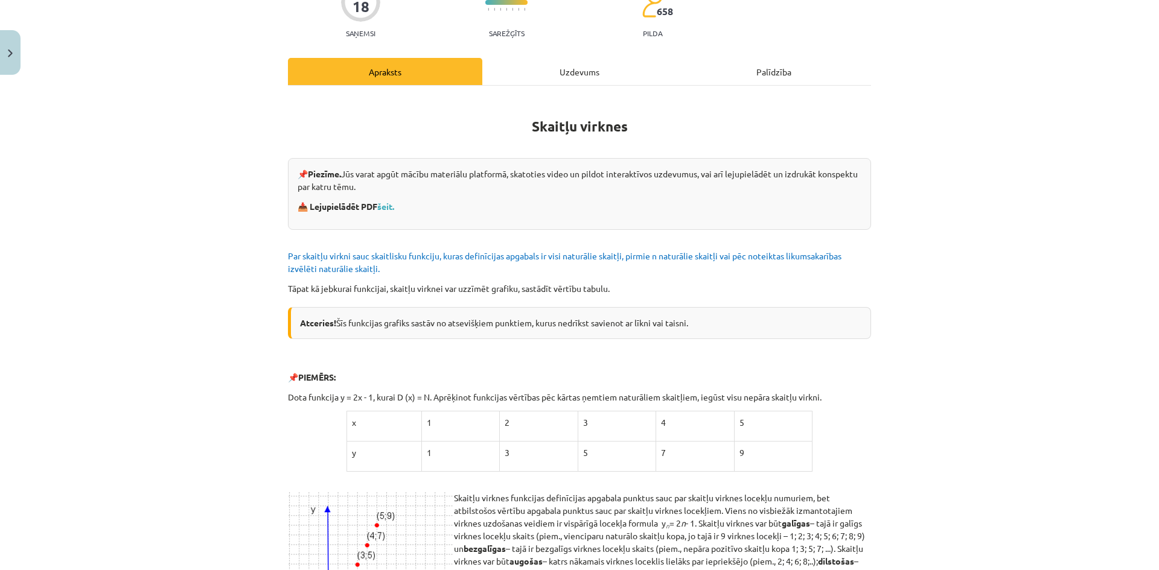
scroll to position [121, 0]
click at [389, 208] on link "šeit." at bounding box center [385, 205] width 17 height 11
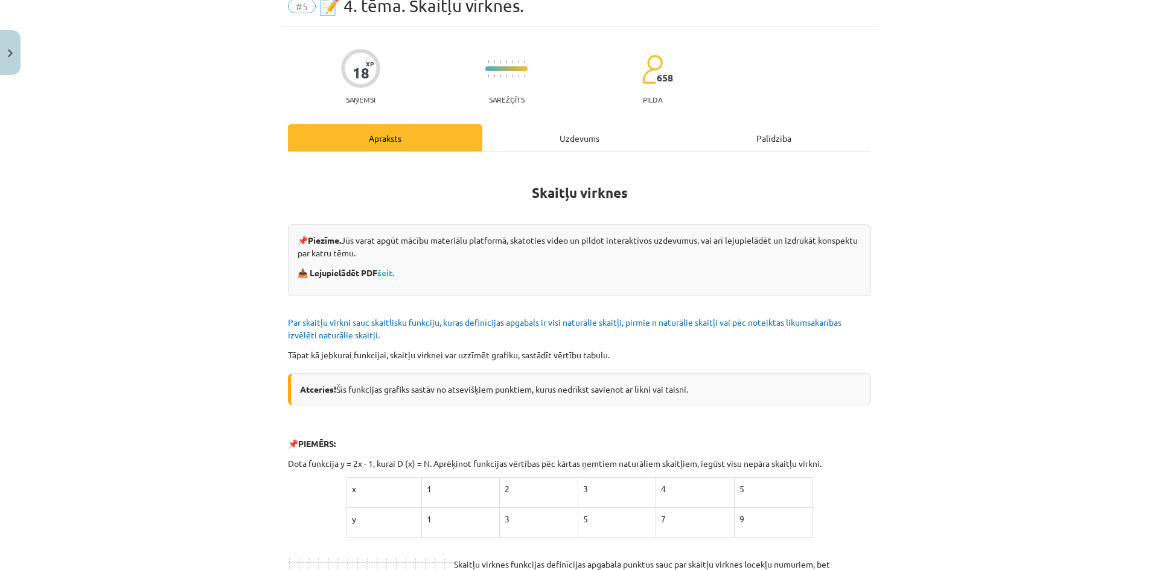
scroll to position [0, 0]
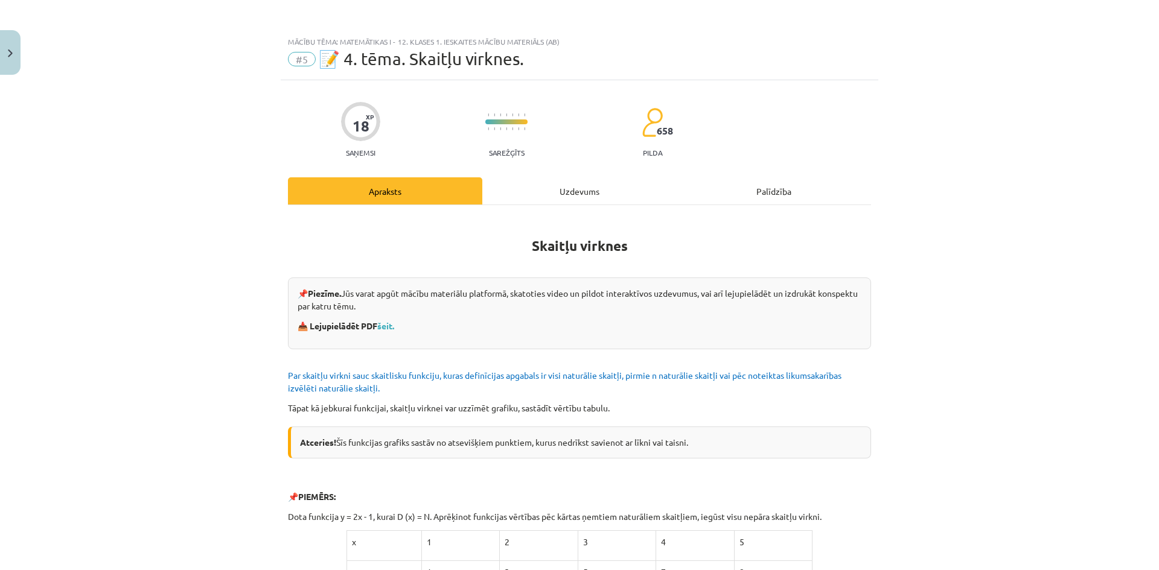
click at [589, 193] on div "Uzdevums" at bounding box center [579, 190] width 194 height 27
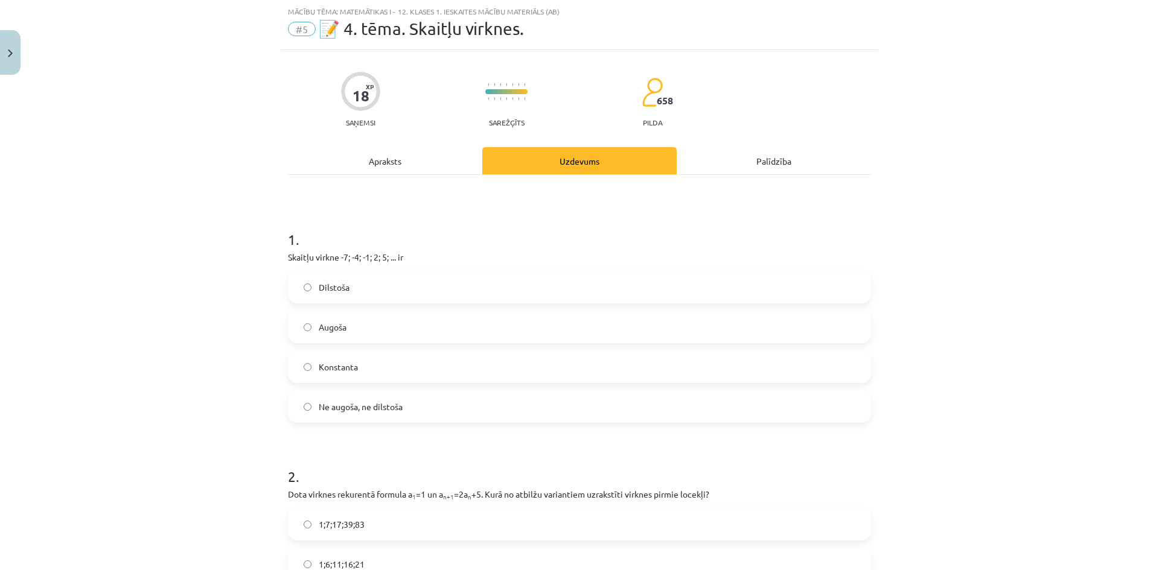
click at [372, 333] on label "Augoša" at bounding box center [579, 327] width 581 height 30
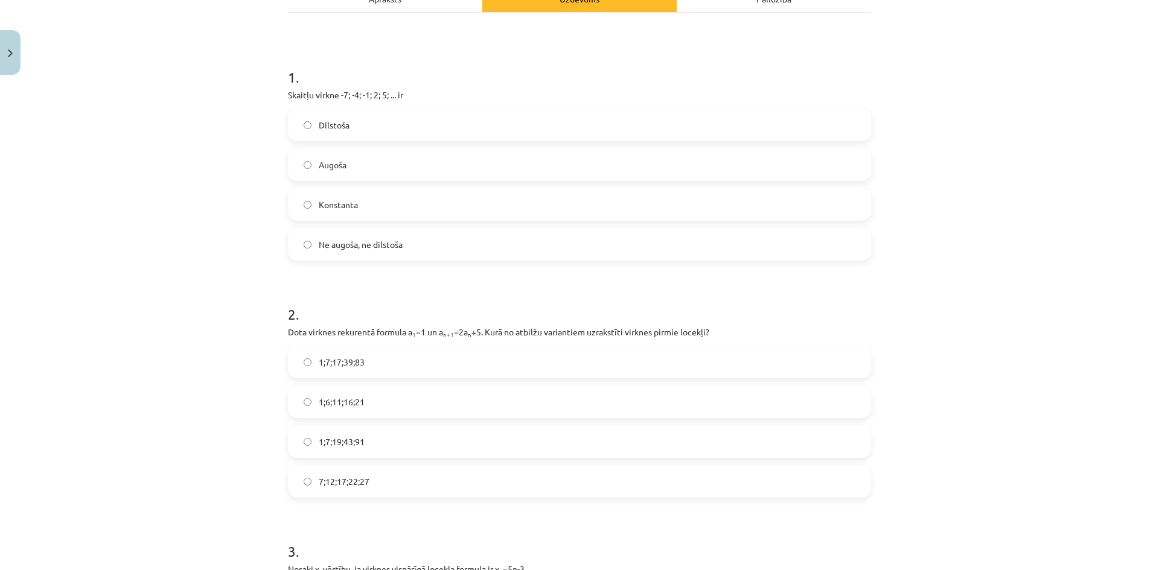
scroll to position [211, 0]
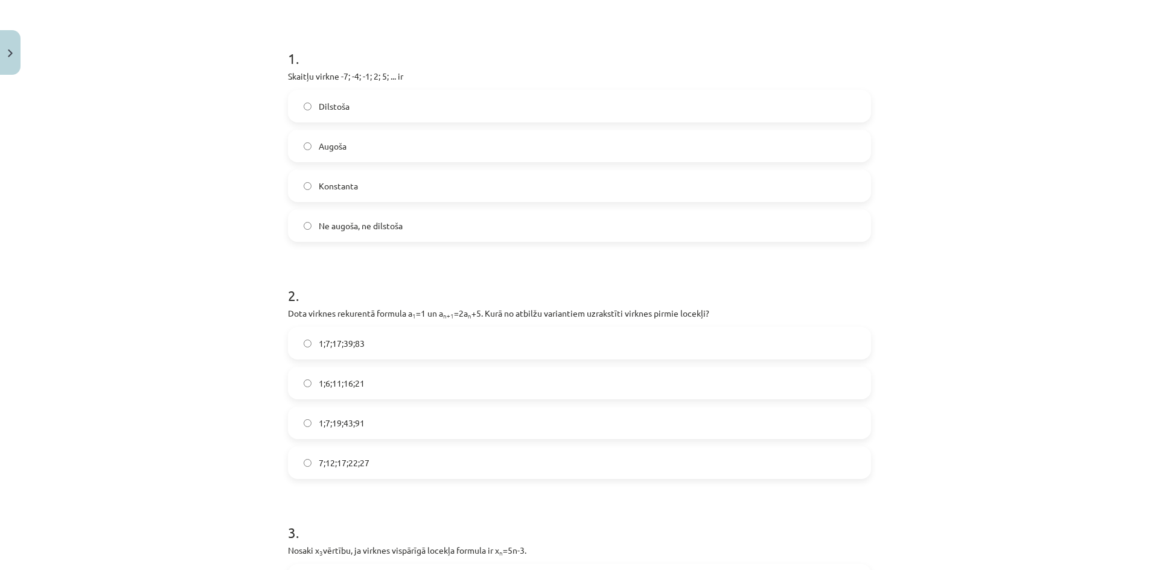
click at [371, 421] on label "1;7;19;43;91" at bounding box center [579, 423] width 581 height 30
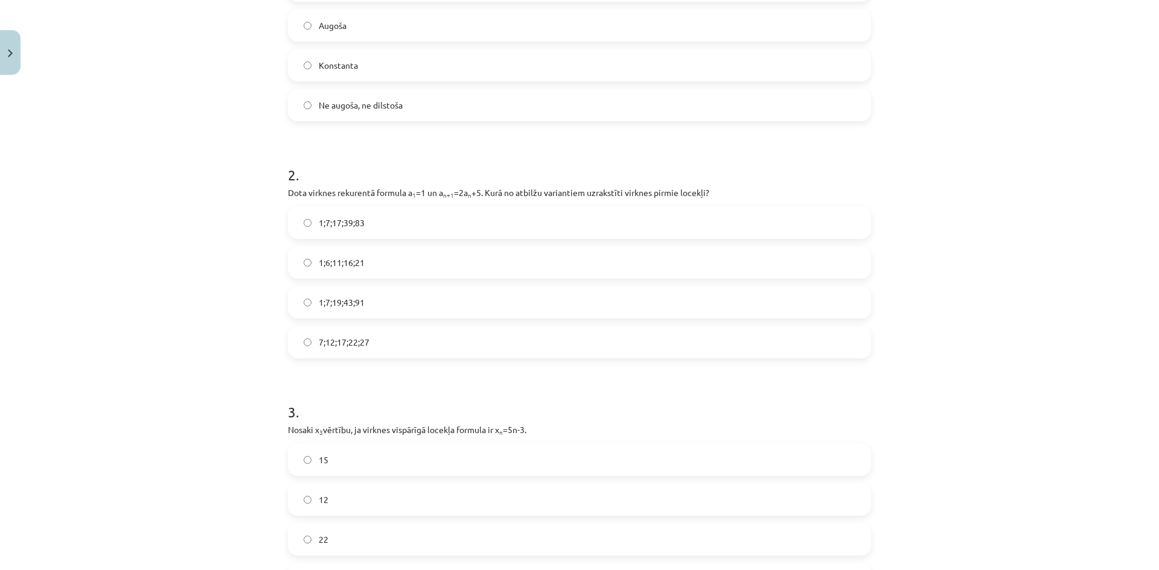
scroll to position [392, 0]
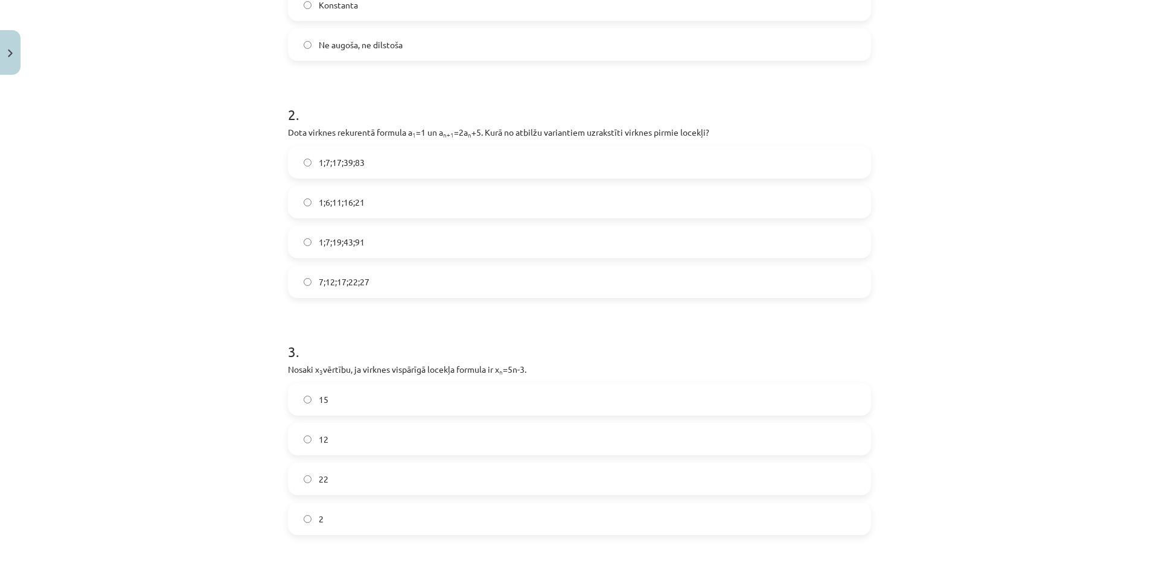
click at [509, 433] on label "12" at bounding box center [579, 439] width 581 height 30
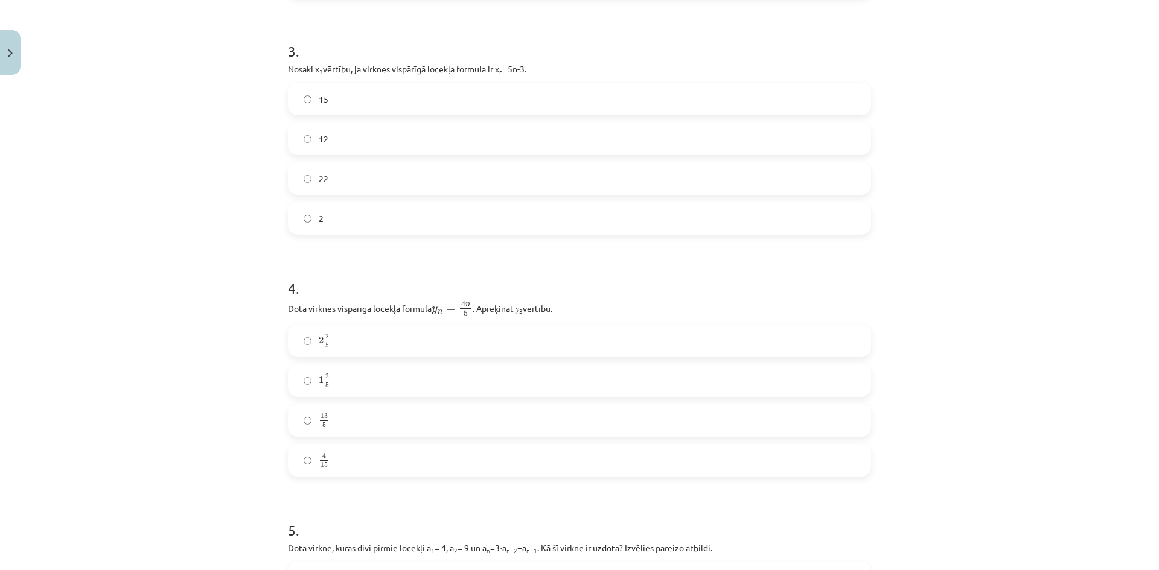
scroll to position [694, 0]
click at [292, 335] on label "2 2 5 2 2 5" at bounding box center [579, 340] width 581 height 30
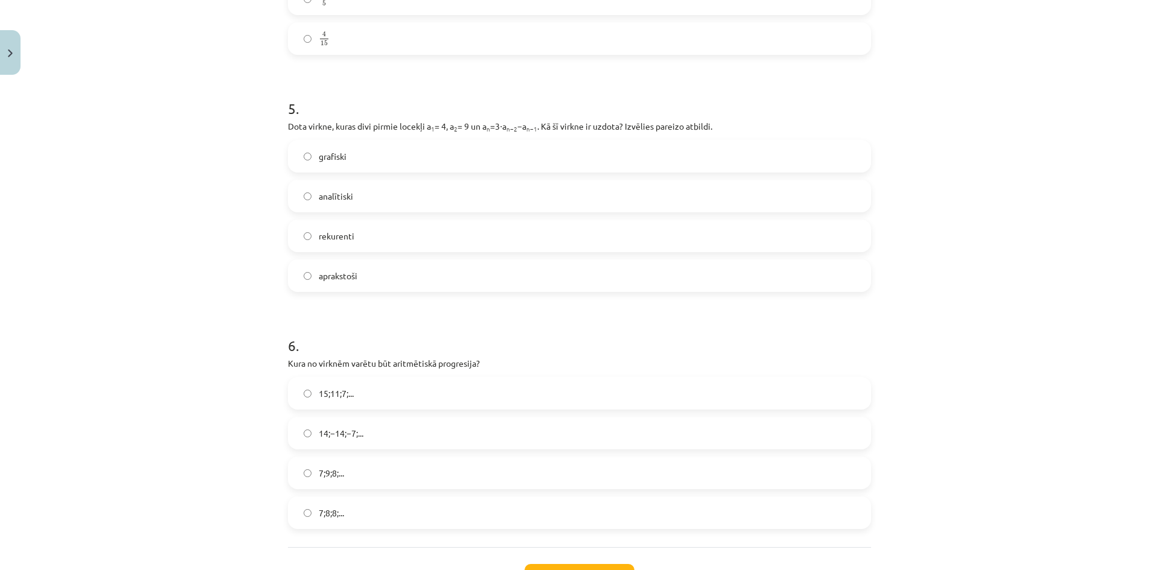
scroll to position [1117, 0]
click at [358, 482] on label "7;9;8;..." at bounding box center [579, 471] width 581 height 30
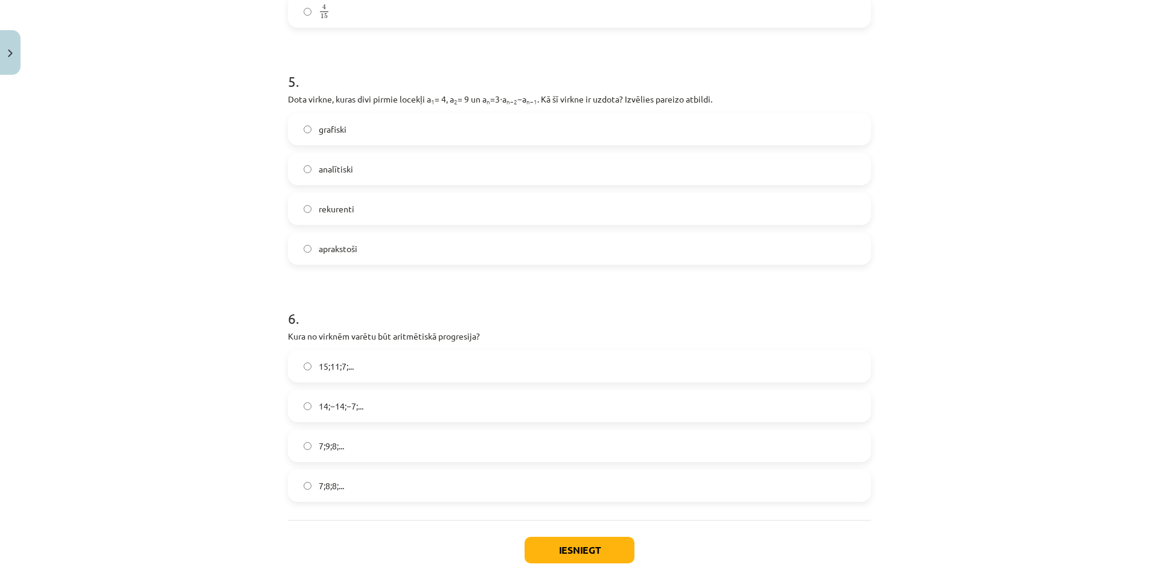
scroll to position [1033, 0]
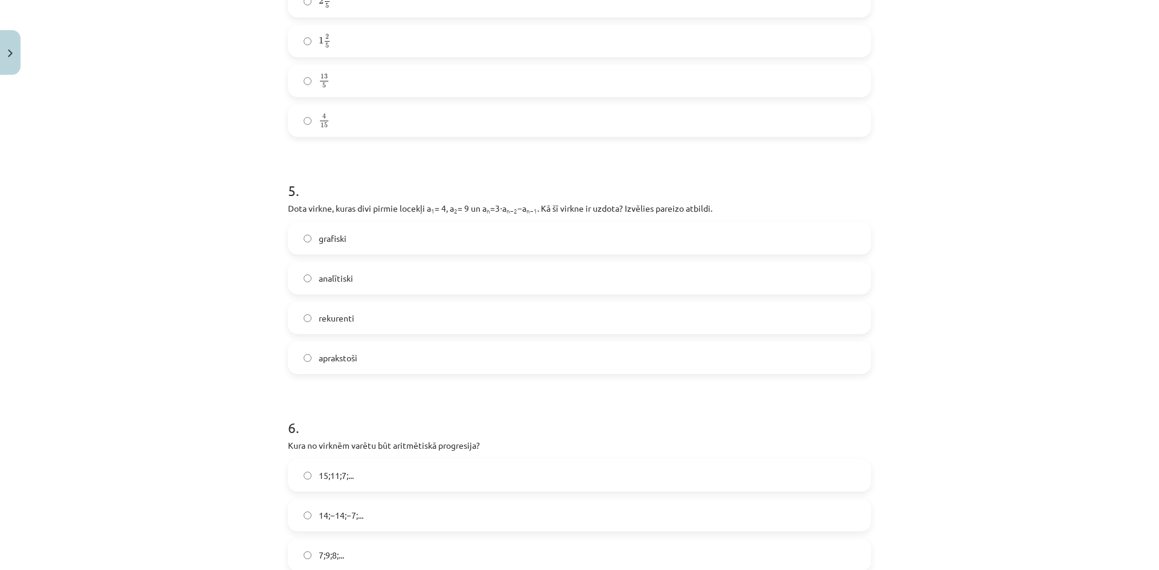
click at [345, 320] on span "rekurenti" at bounding box center [337, 318] width 36 height 13
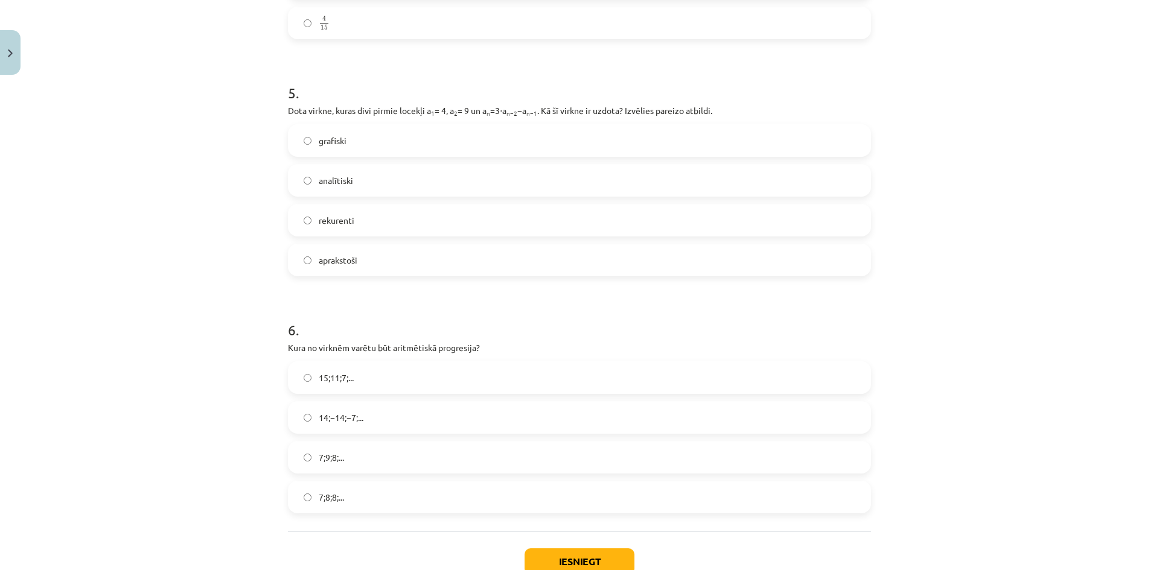
scroll to position [1214, 0]
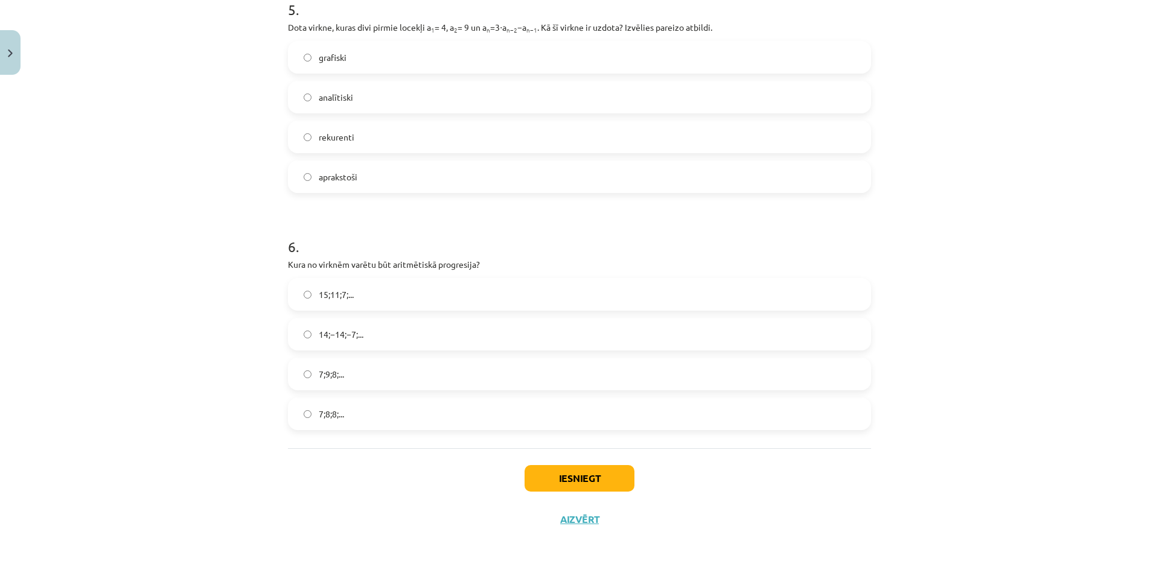
click at [623, 497] on div "Iesniegt Aizvērt" at bounding box center [579, 490] width 583 height 84
click at [622, 485] on button "Iesniegt" at bounding box center [579, 478] width 110 height 27
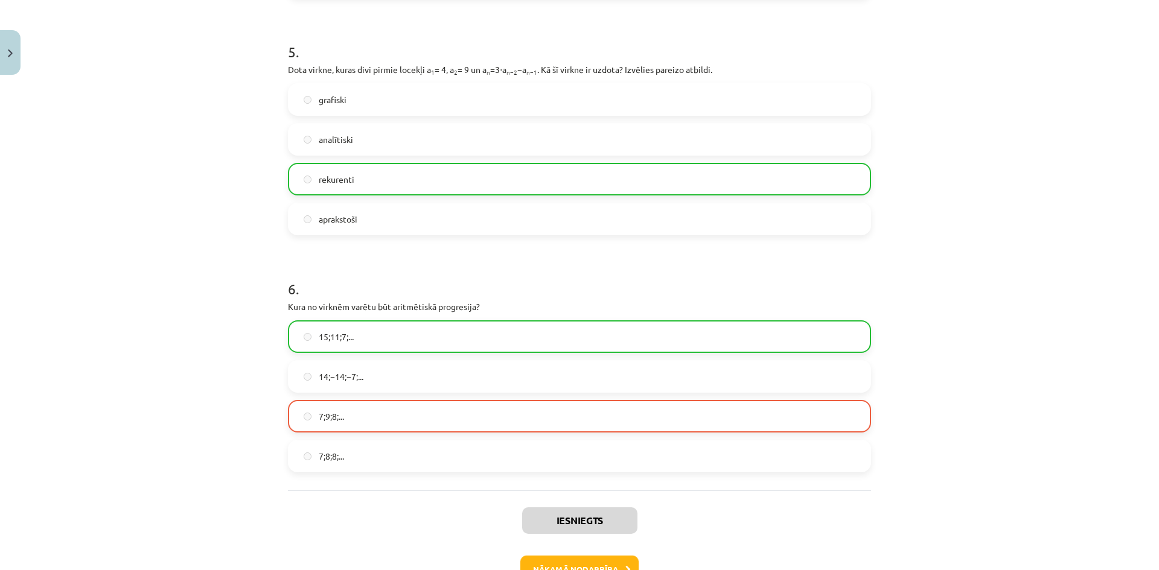
scroll to position [1252, 0]
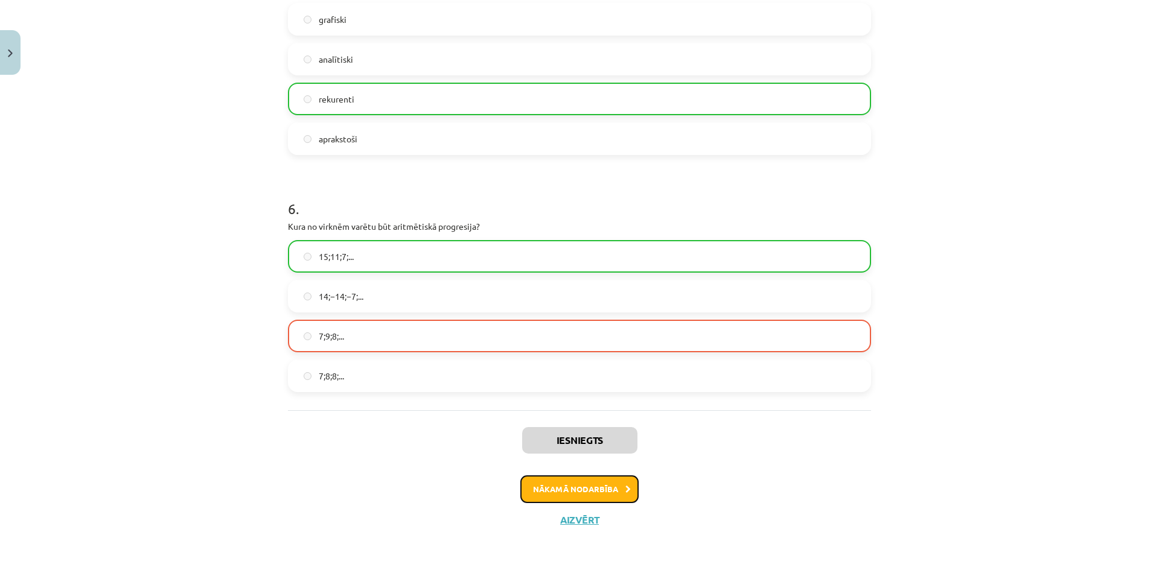
click at [616, 485] on button "Nākamā nodarbība" at bounding box center [579, 490] width 118 height 28
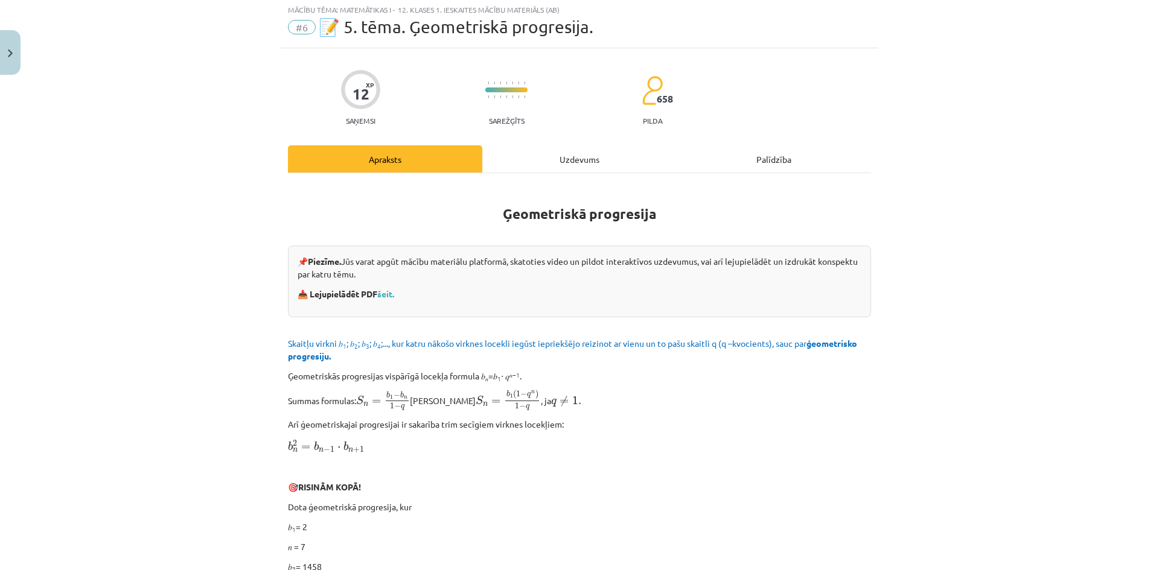
scroll to position [30, 0]
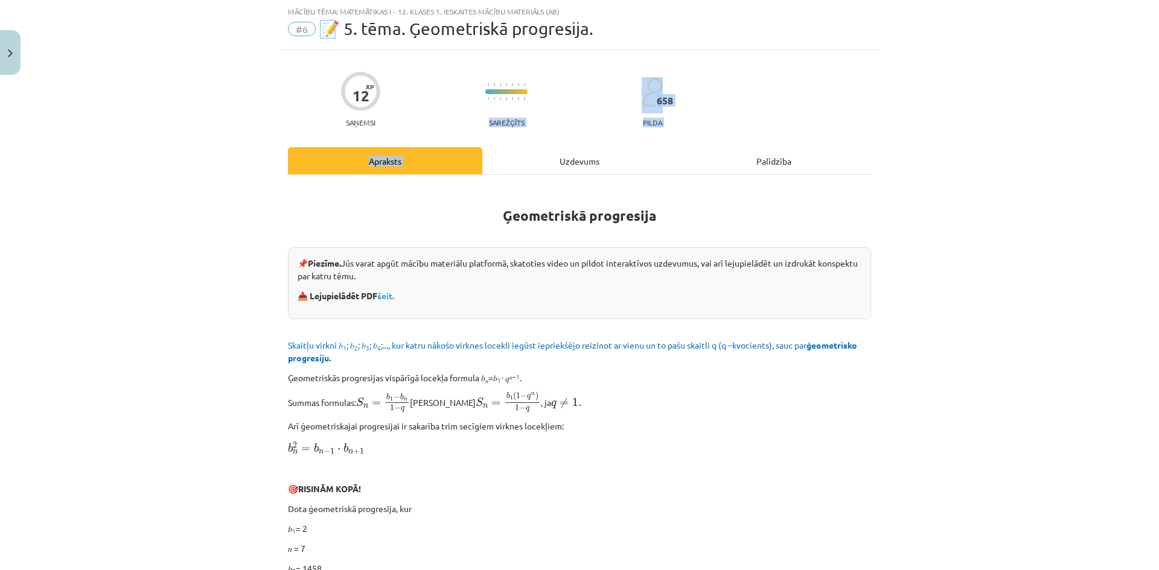
drag, startPoint x: 506, startPoint y: 95, endPoint x: 524, endPoint y: 150, distance: 57.6
click at [524, 150] on div "Uzdevums" at bounding box center [579, 160] width 194 height 27
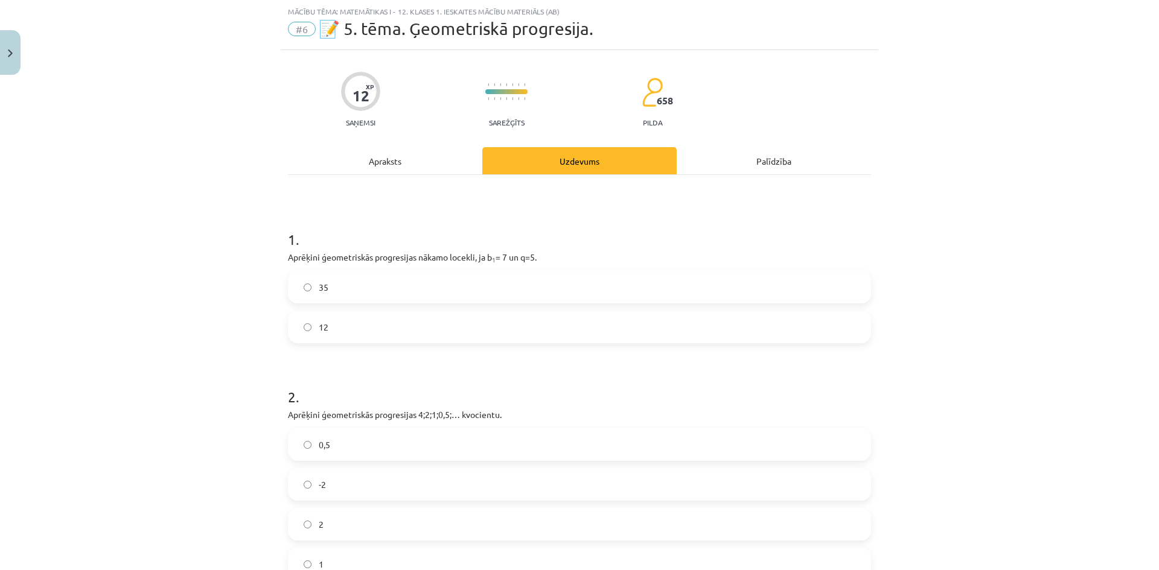
click at [419, 159] on div "Apraksts" at bounding box center [385, 160] width 194 height 27
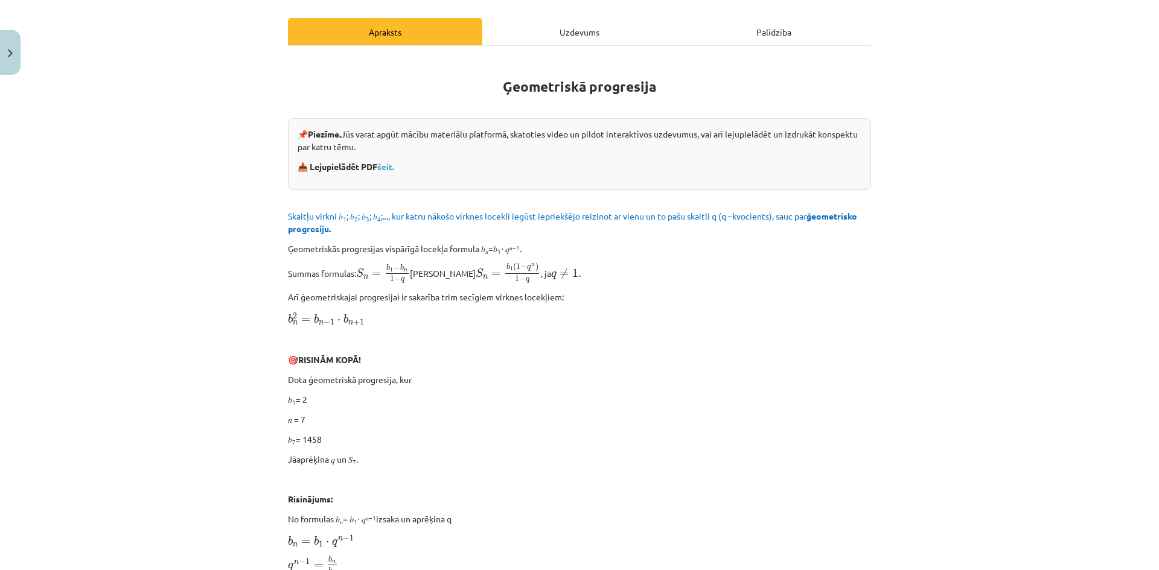
scroll to position [0, 0]
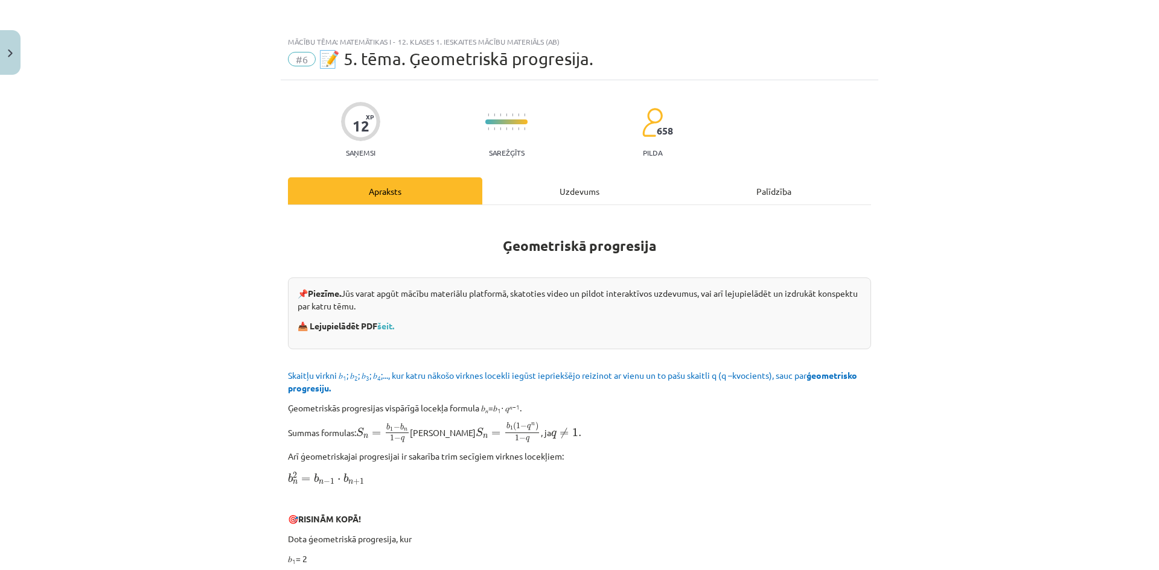
click at [354, 56] on span "📝 5. tēma. Ģeometriskā progresija." at bounding box center [456, 59] width 275 height 20
click at [3, 59] on button "Close" at bounding box center [10, 52] width 21 height 45
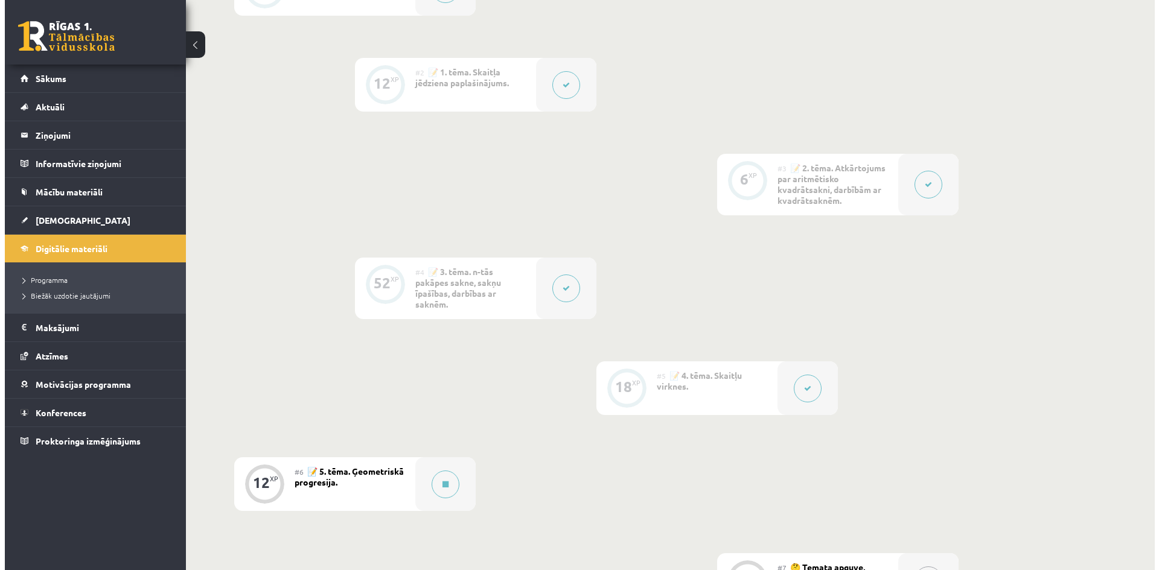
scroll to position [422, 0]
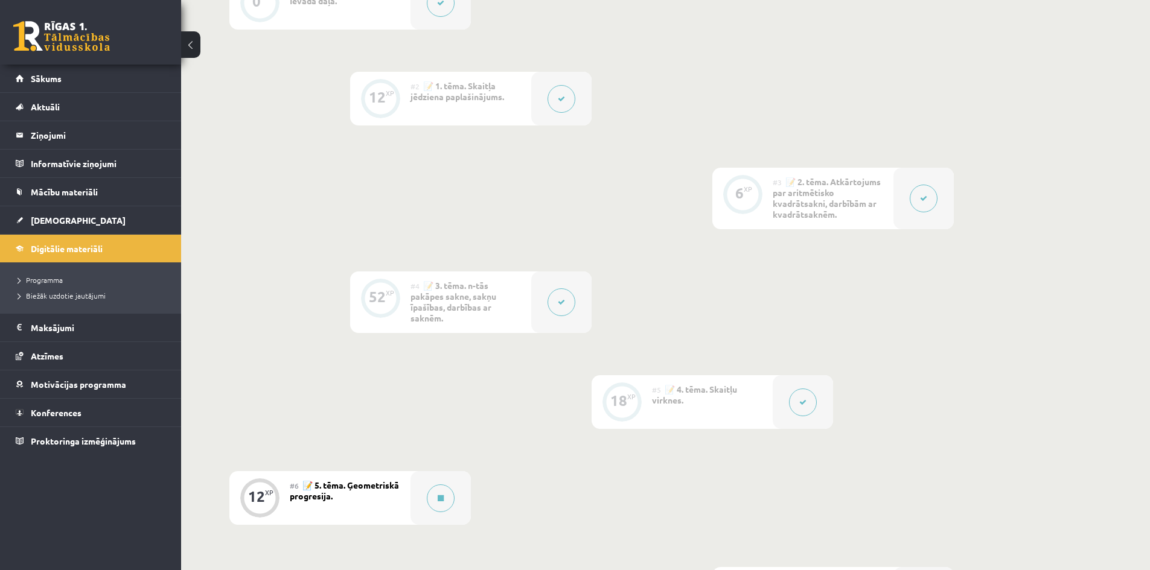
click at [568, 306] on button at bounding box center [561, 303] width 28 height 28
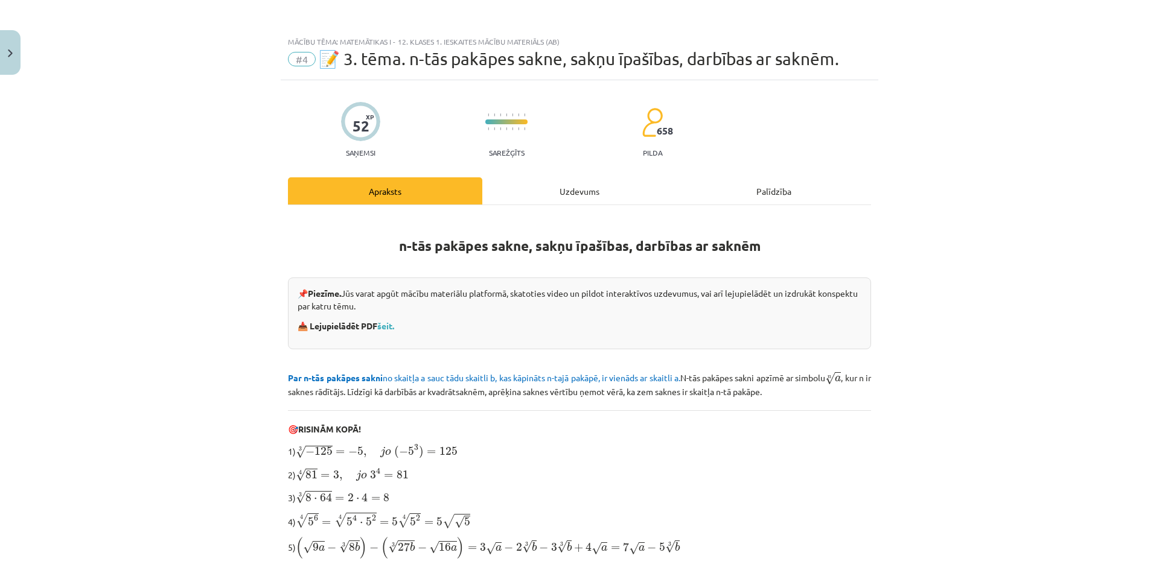
click at [355, 121] on div "52" at bounding box center [360, 126] width 17 height 17
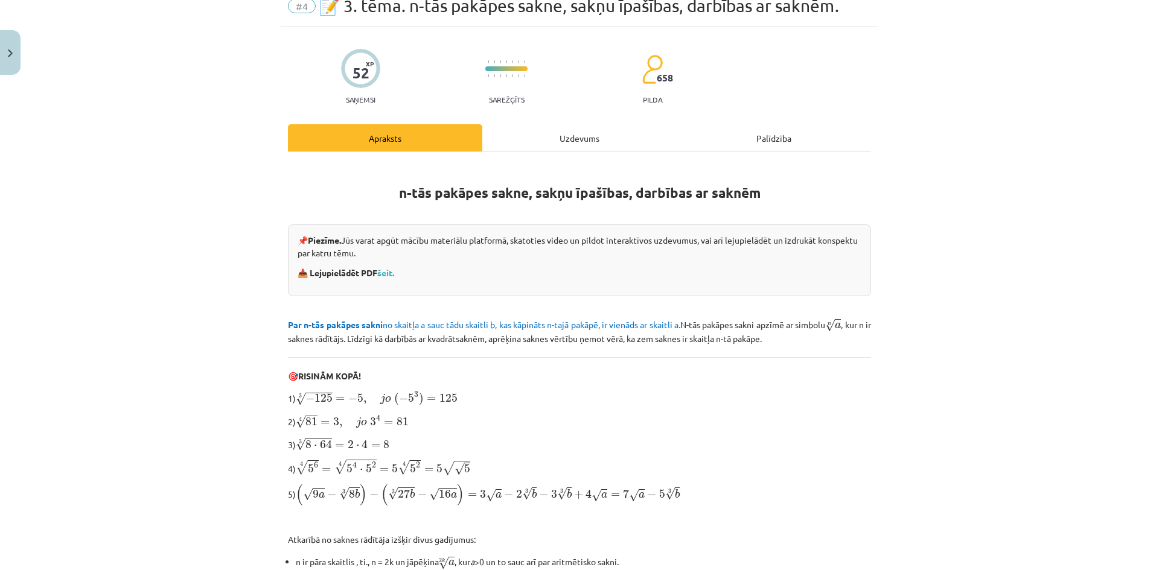
click at [531, 142] on div "Uzdevums" at bounding box center [579, 137] width 194 height 27
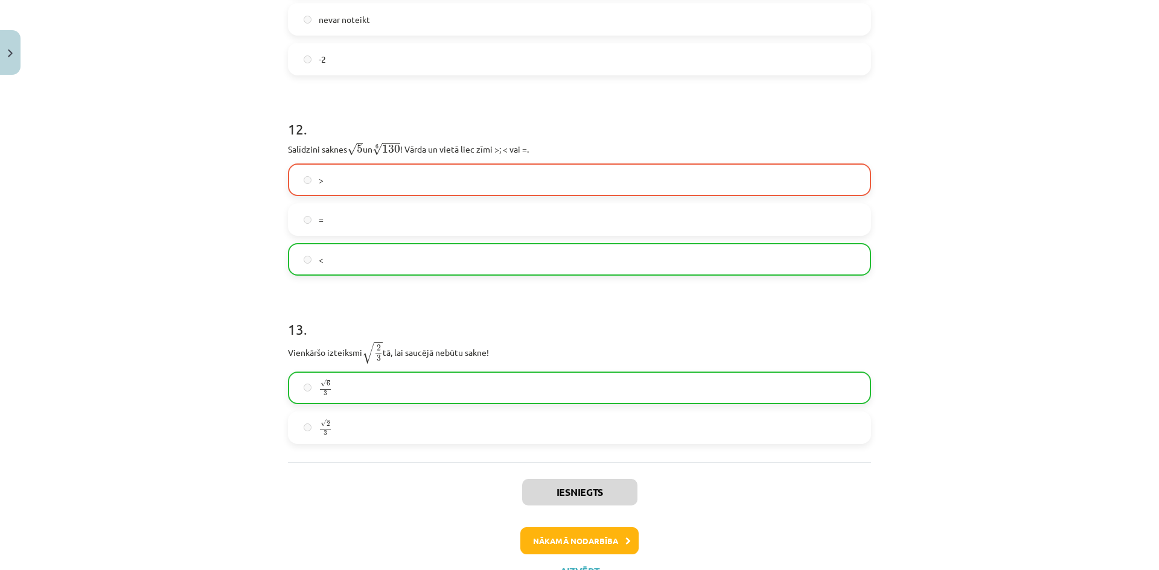
scroll to position [2608, 0]
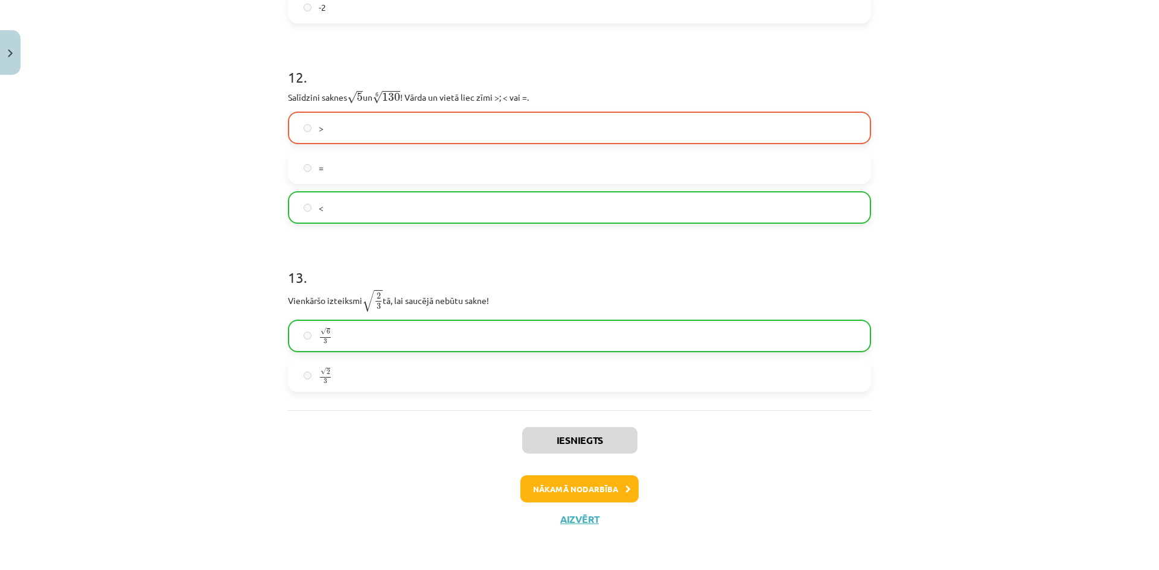
click at [320, 375] on span "√" at bounding box center [323, 371] width 6 height 7
click at [322, 346] on label "√ 6 3 6 3" at bounding box center [579, 336] width 581 height 30
click at [556, 517] on button "Aizvērt" at bounding box center [579, 520] width 46 height 12
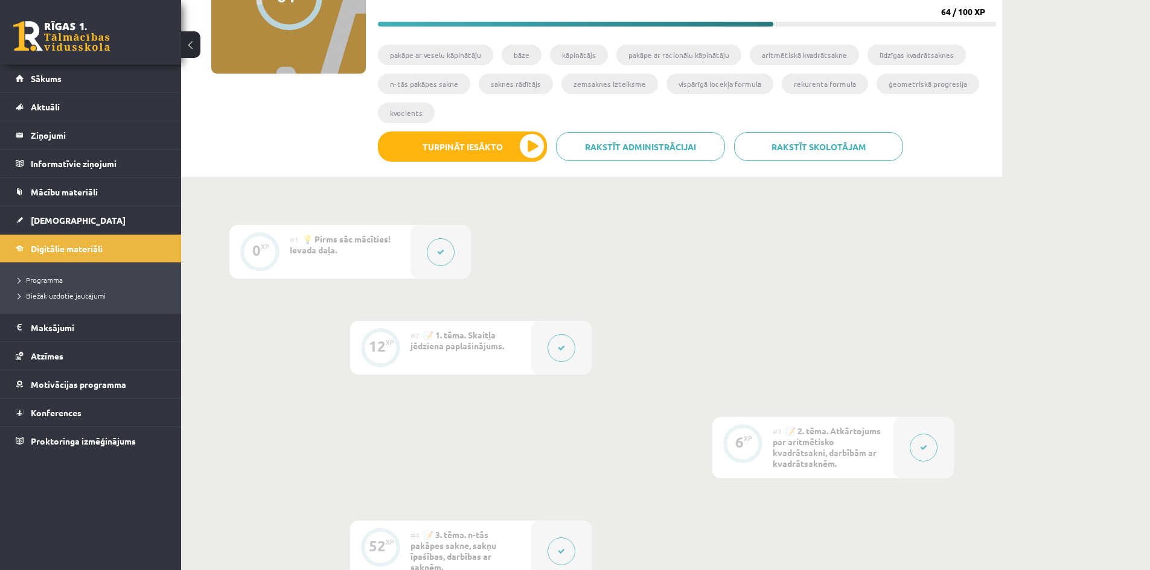
scroll to position [0, 0]
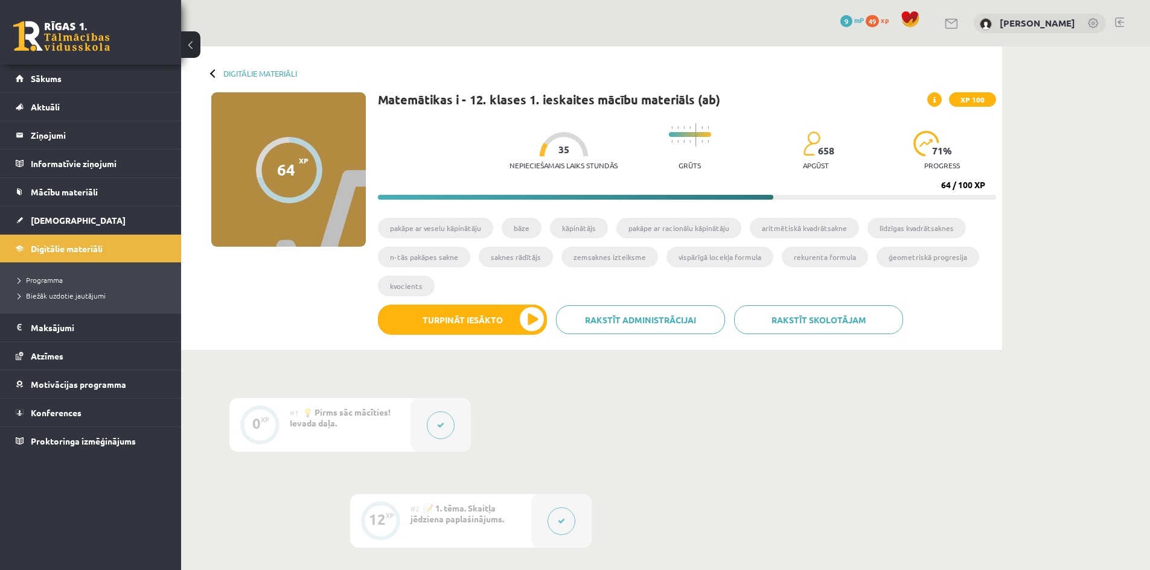
click at [942, 98] on div "XP 100" at bounding box center [961, 99] width 69 height 14
click at [939, 97] on span at bounding box center [934, 99] width 14 height 14
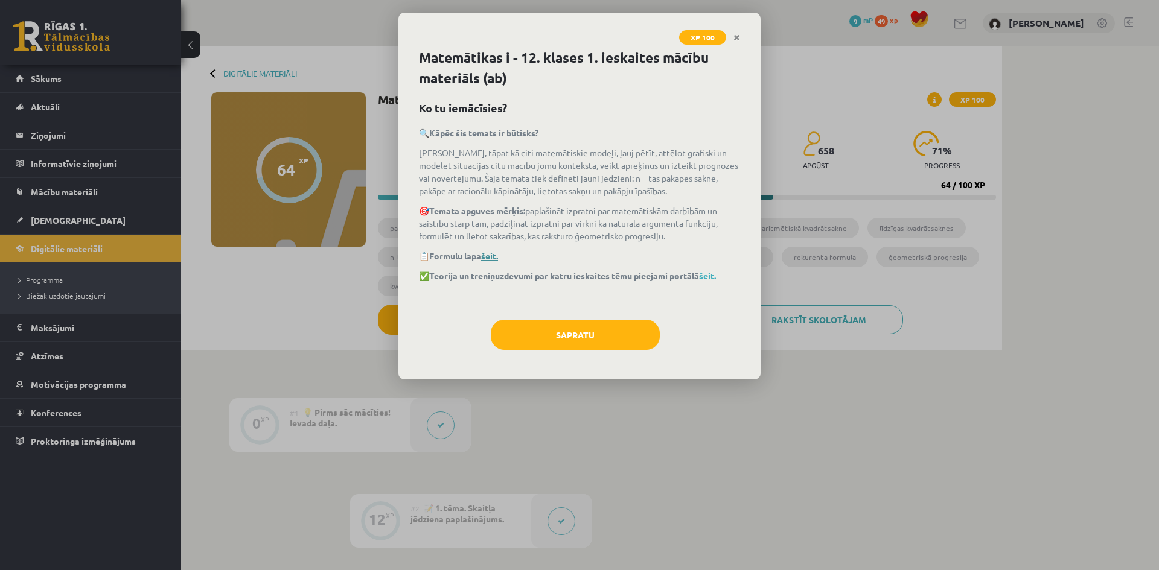
click at [490, 254] on link "šeit." at bounding box center [489, 255] width 17 height 11
click at [732, 36] on link "Close" at bounding box center [736, 38] width 21 height 24
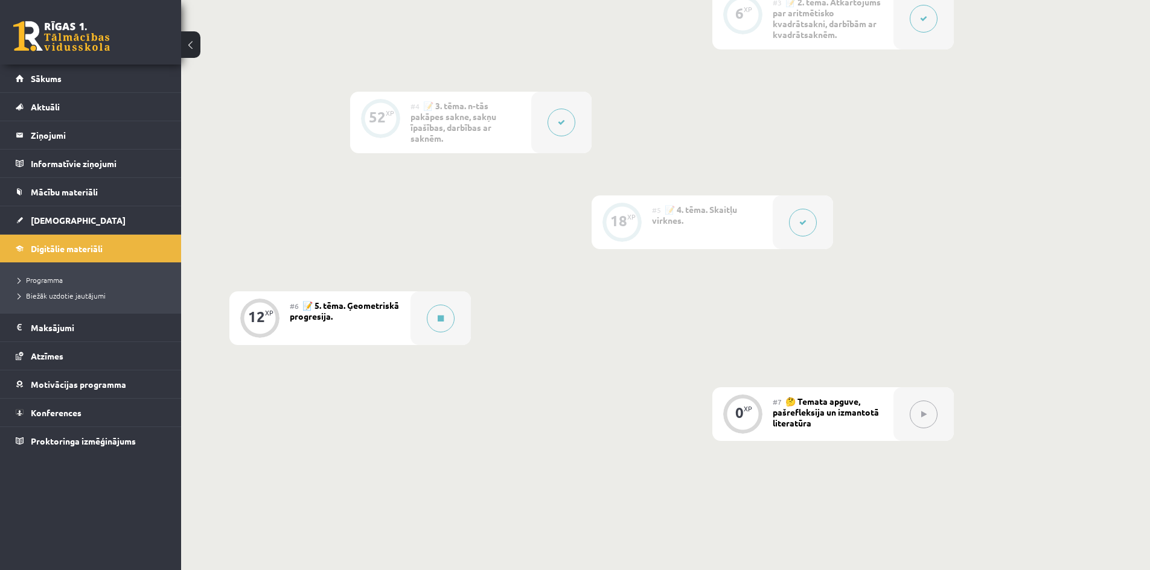
scroll to position [604, 0]
click at [291, 316] on span "📝 5. tēma. Ģeometriskā progresija." at bounding box center [344, 310] width 109 height 22
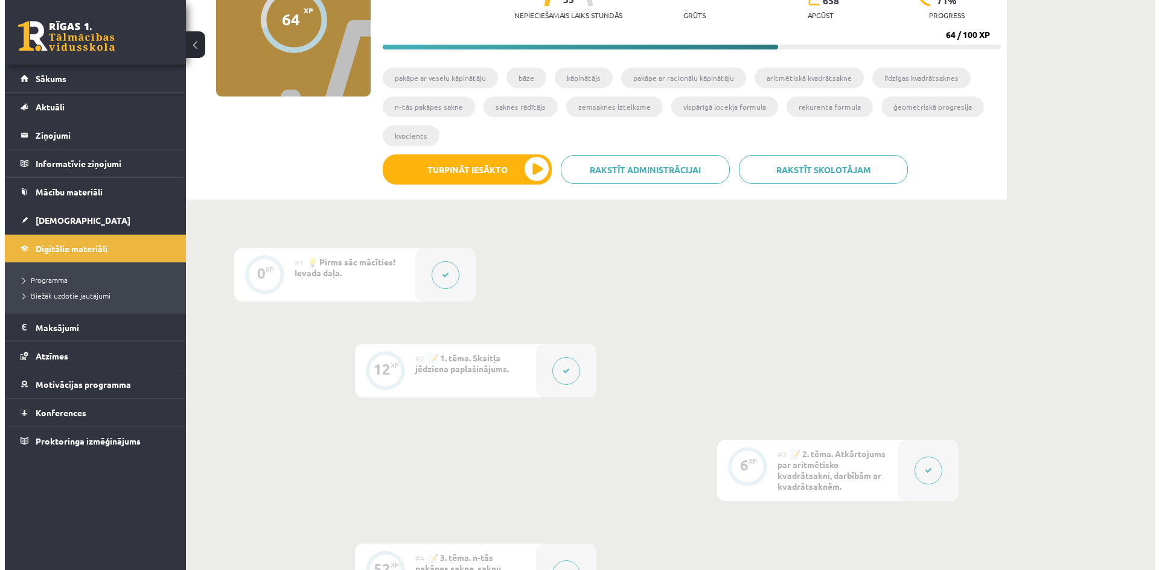
scroll to position [60, 0]
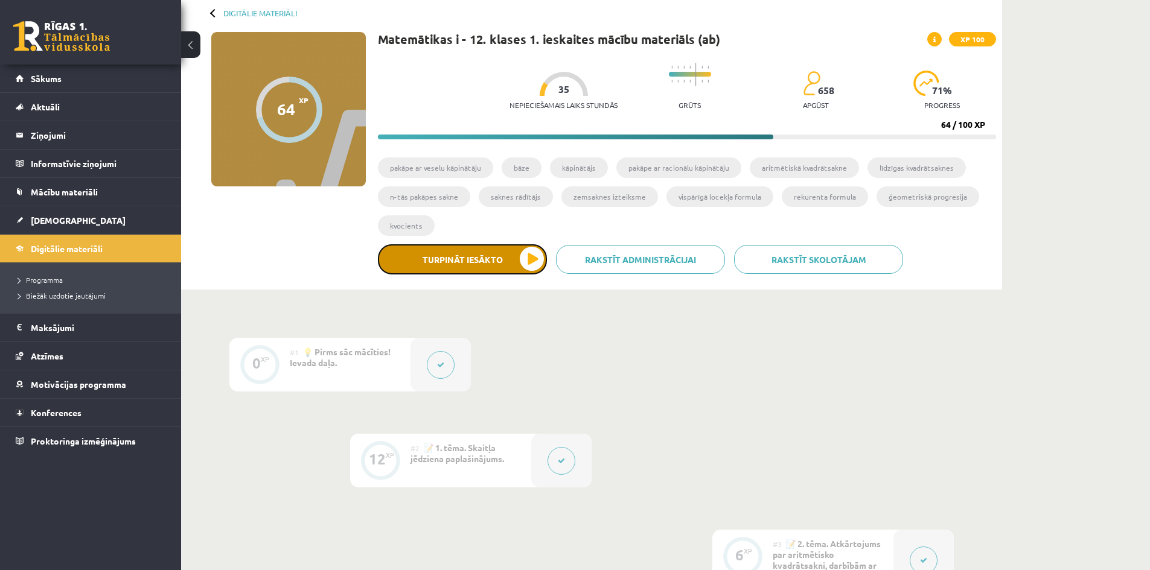
click at [437, 269] on button "Turpināt iesākto" at bounding box center [462, 259] width 169 height 30
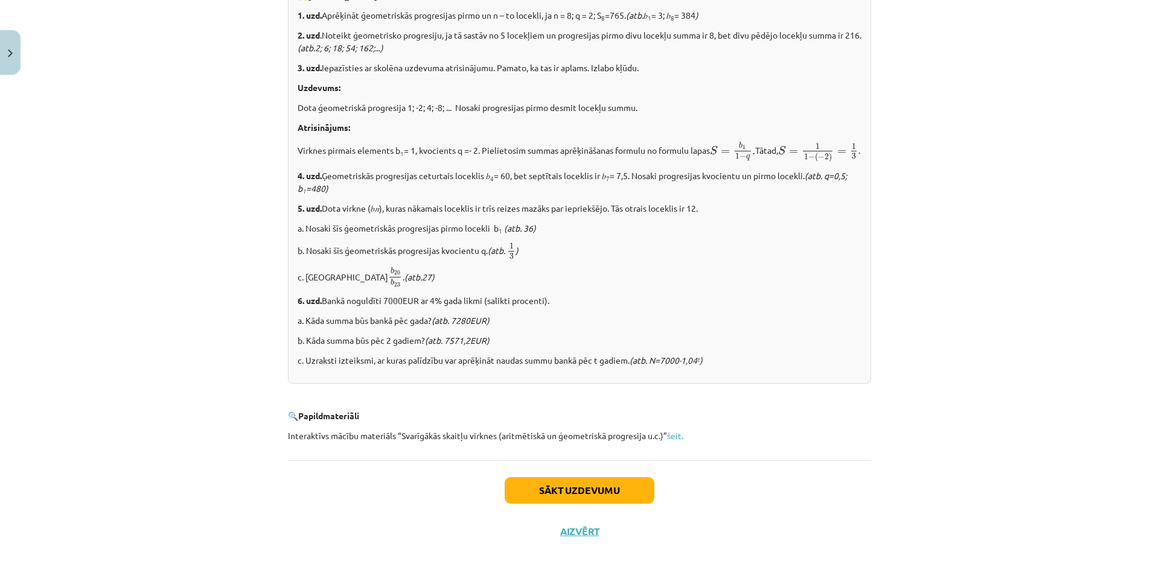
scroll to position [1386, 0]
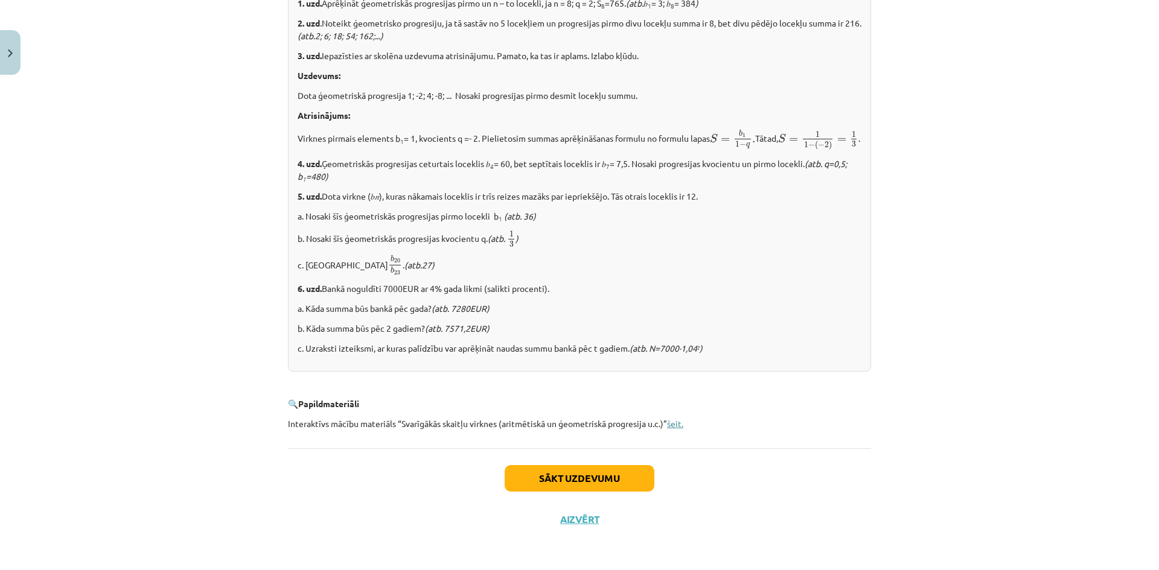
click at [674, 424] on link "šeit." at bounding box center [675, 423] width 16 height 11
